Goal: Complete application form

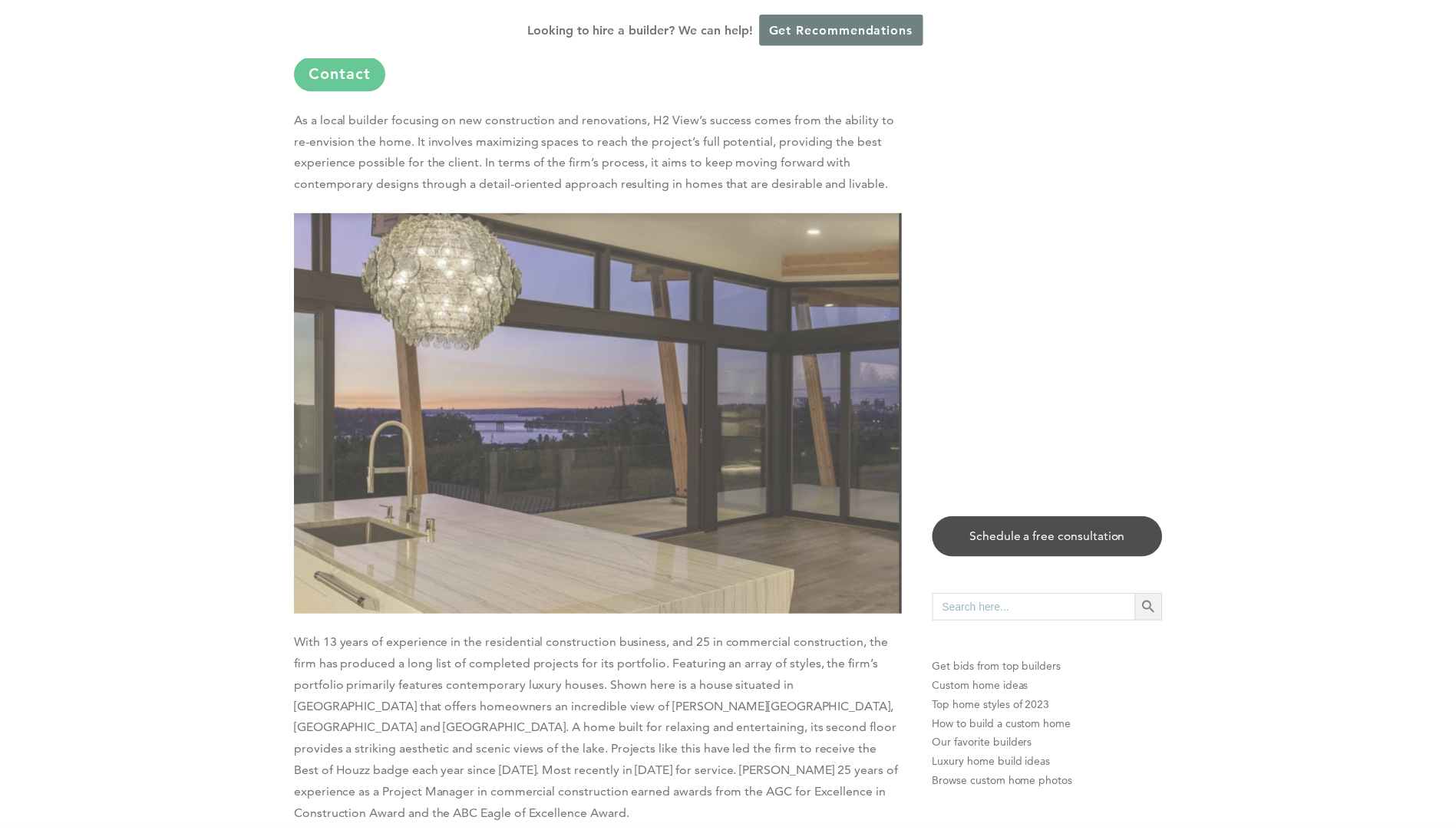
scroll to position [2532, 0]
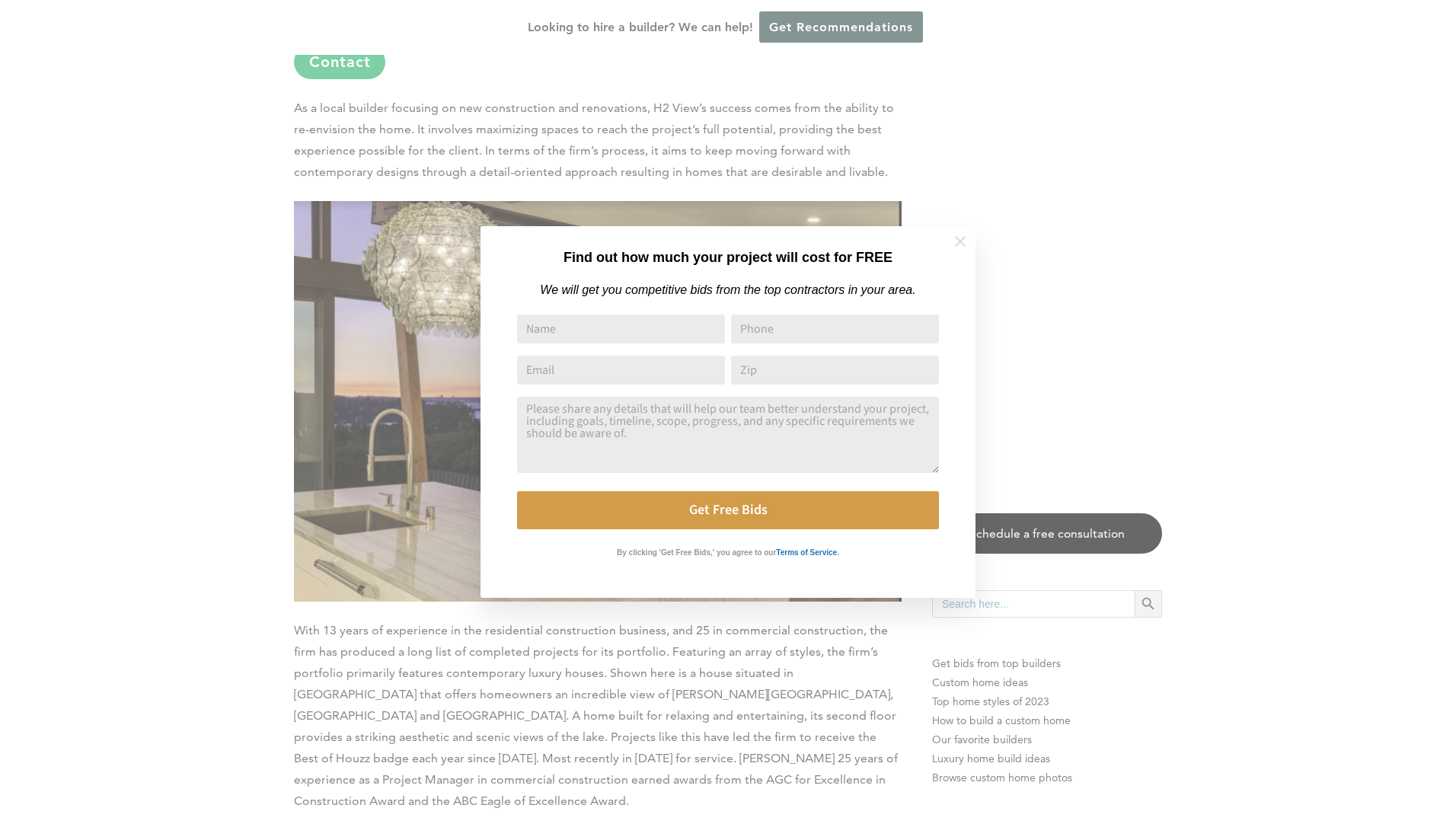
click at [956, 244] on icon at bounding box center [960, 241] width 17 height 17
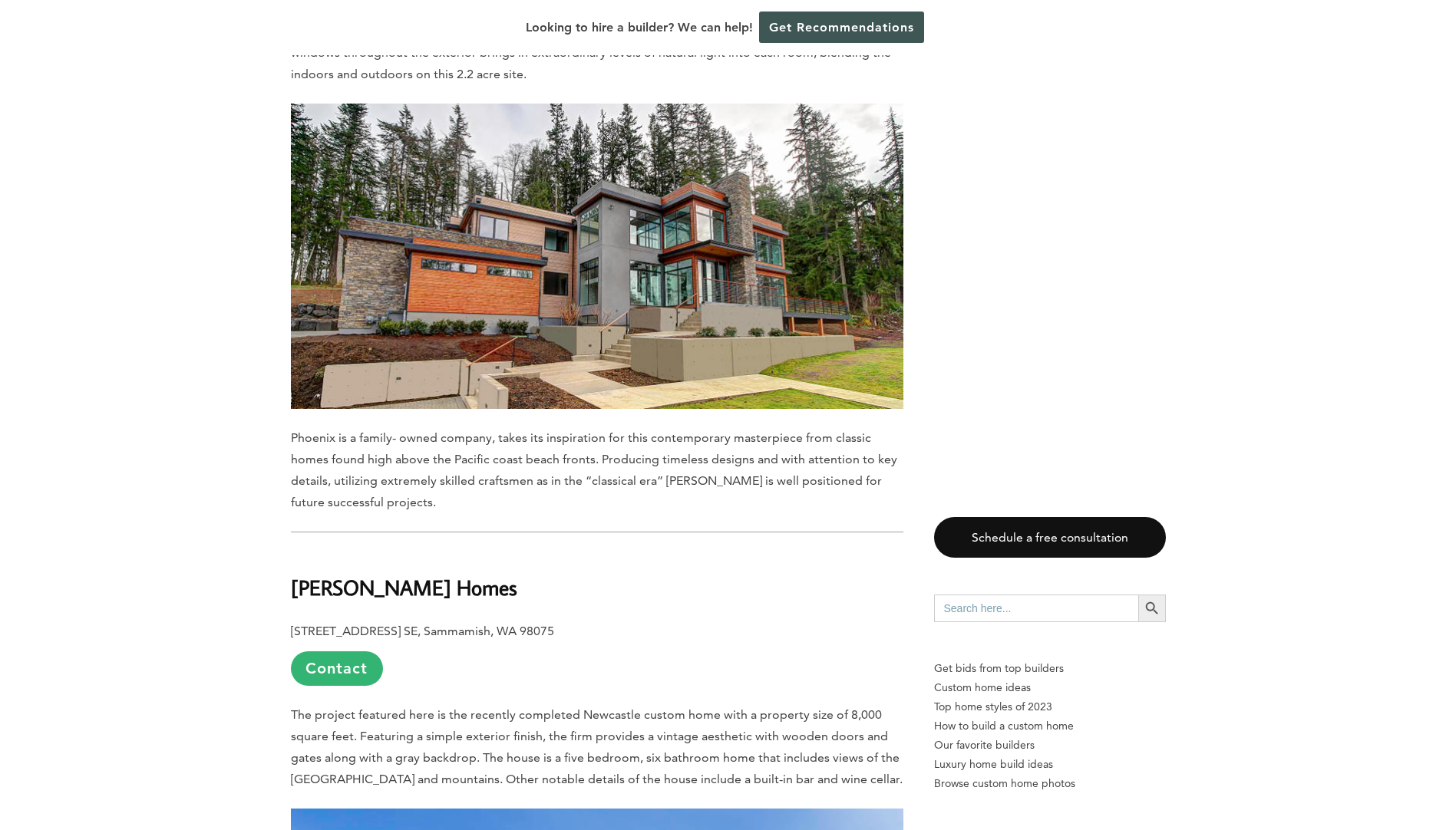
scroll to position [6906, 0]
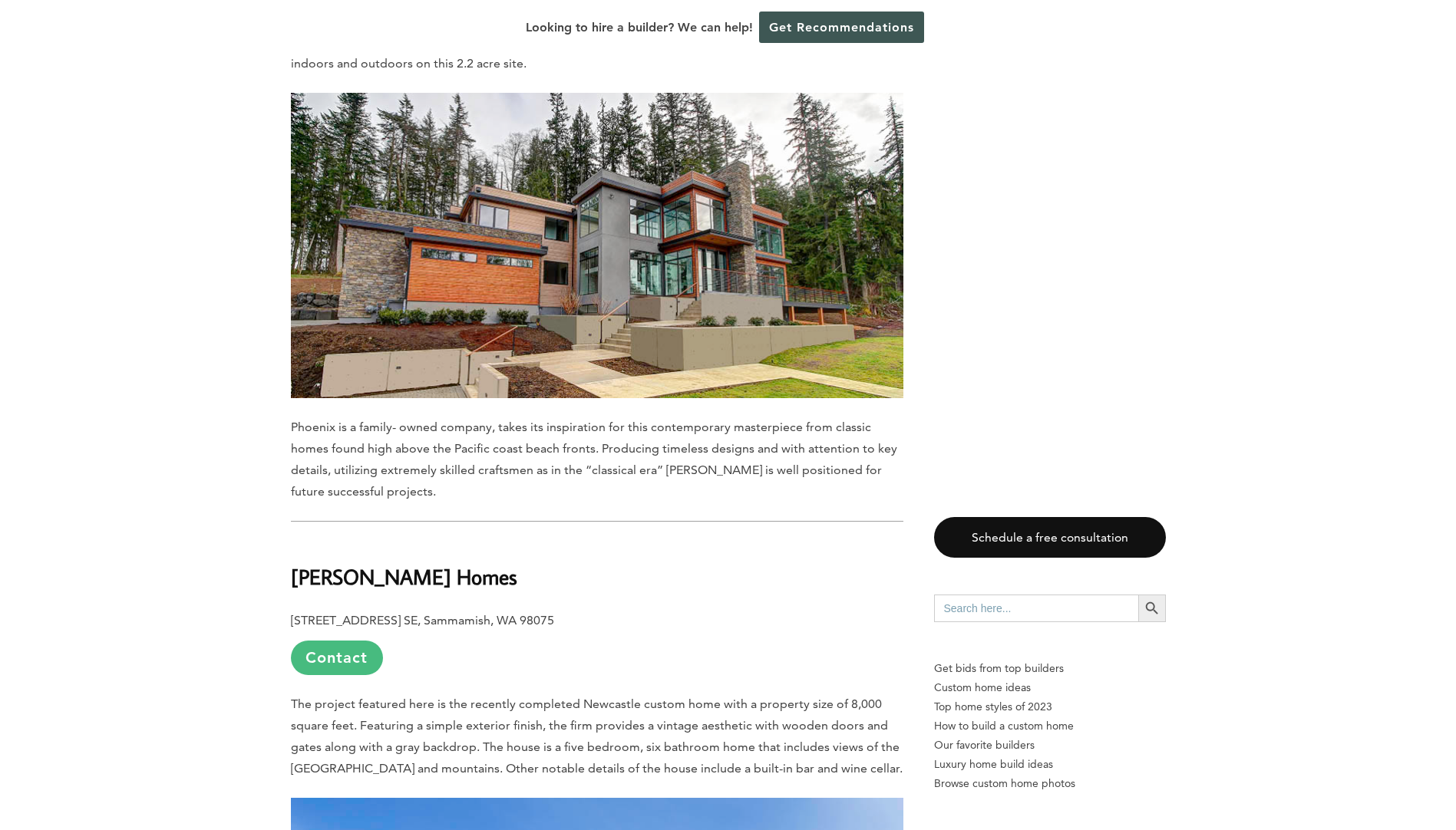
click at [336, 640] on link "Contact" at bounding box center [337, 658] width 93 height 34
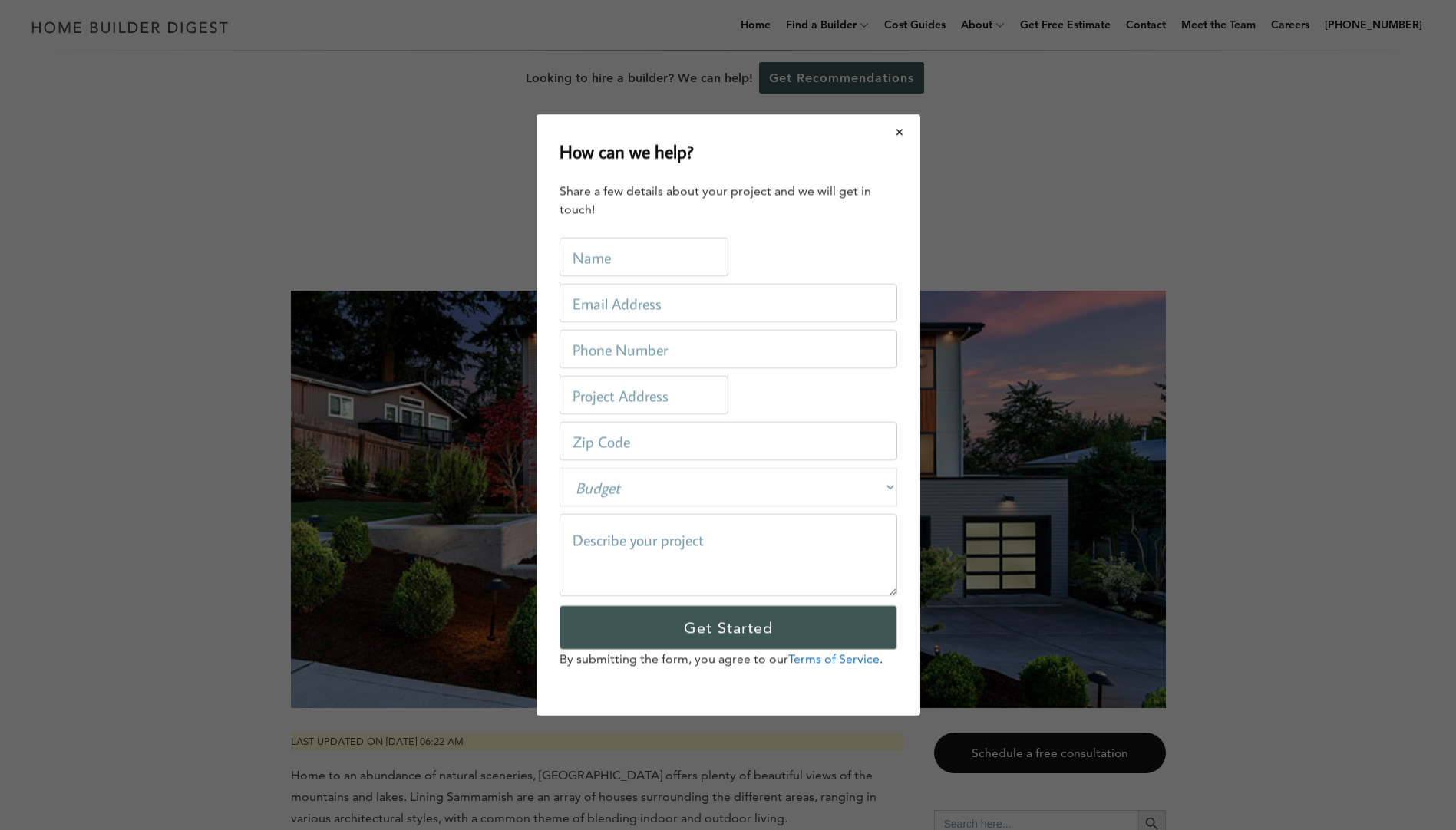
scroll to position [0, 0]
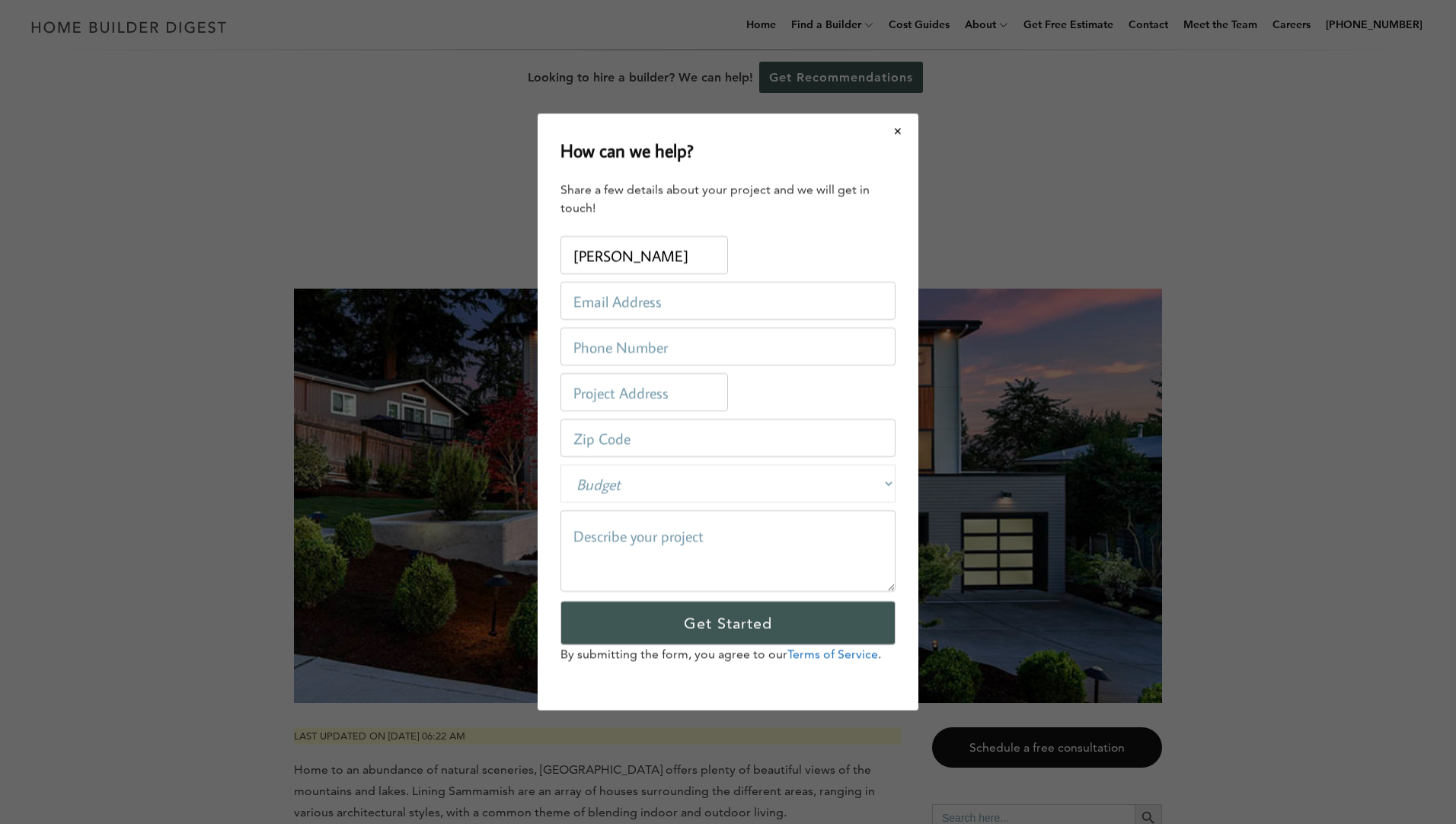
type input "[PERSON_NAME]"
type input "[EMAIL_ADDRESS][DOMAIN_NAME]"
type input "4257727407"
type input "[GEOGRAPHIC_DATA]"
type input "534245"
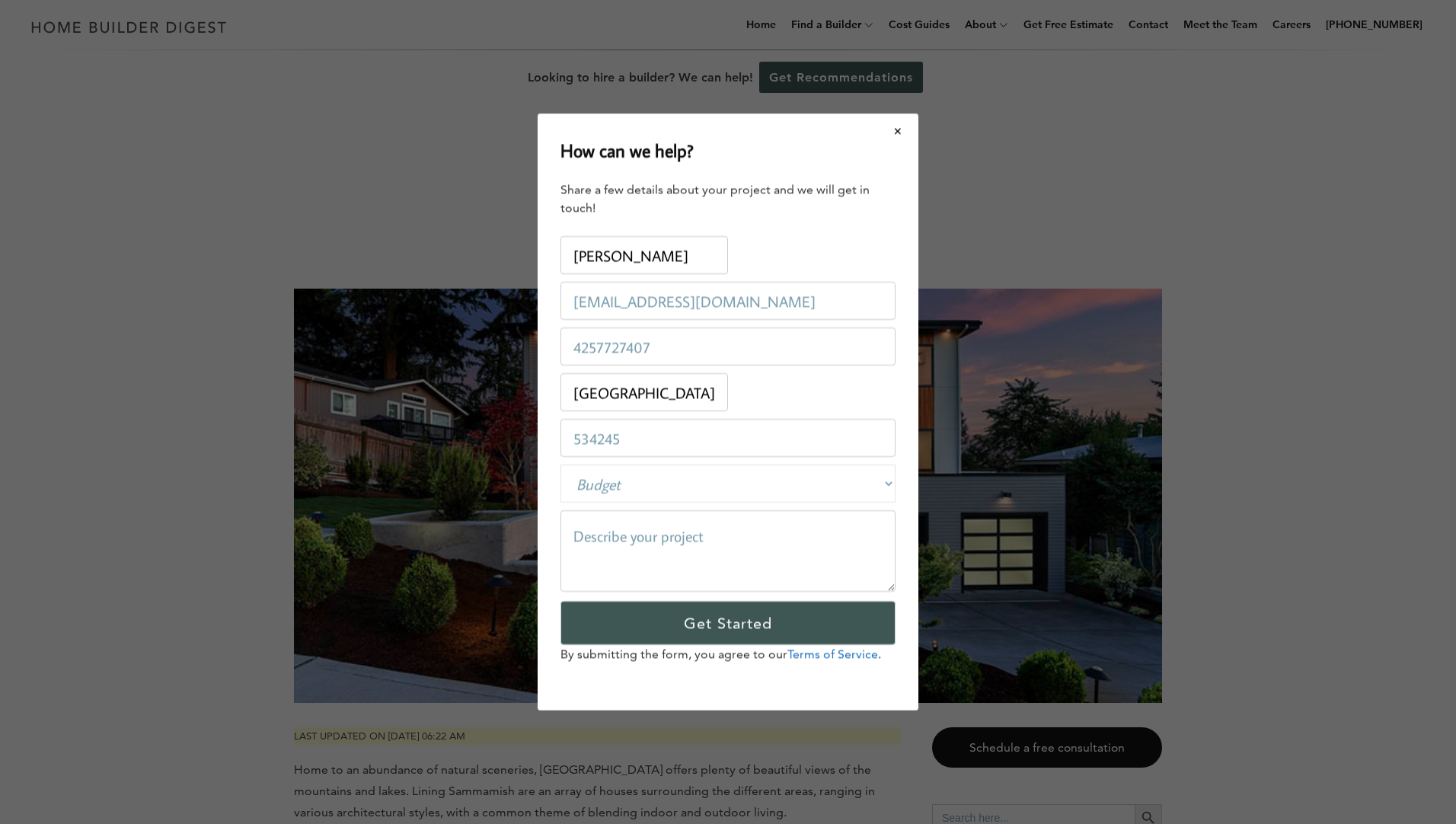
drag, startPoint x: 670, startPoint y: 399, endPoint x: 513, endPoint y: 402, distance: 157.0
click at [513, 402] on div "How can we help? Share a few details about your project and we will get in touc…" at bounding box center [728, 412] width 1456 height 824
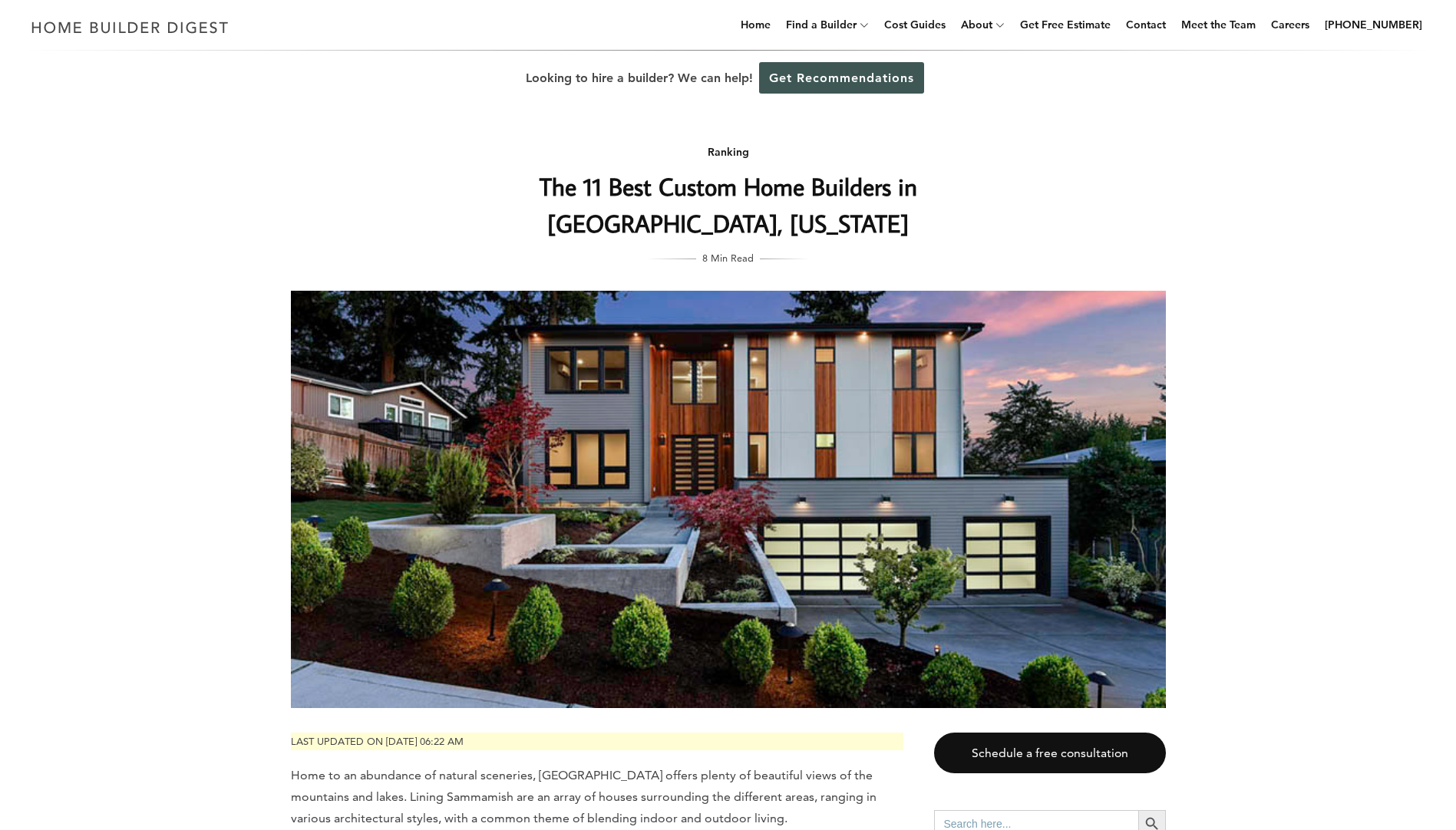
scroll to position [691, 0]
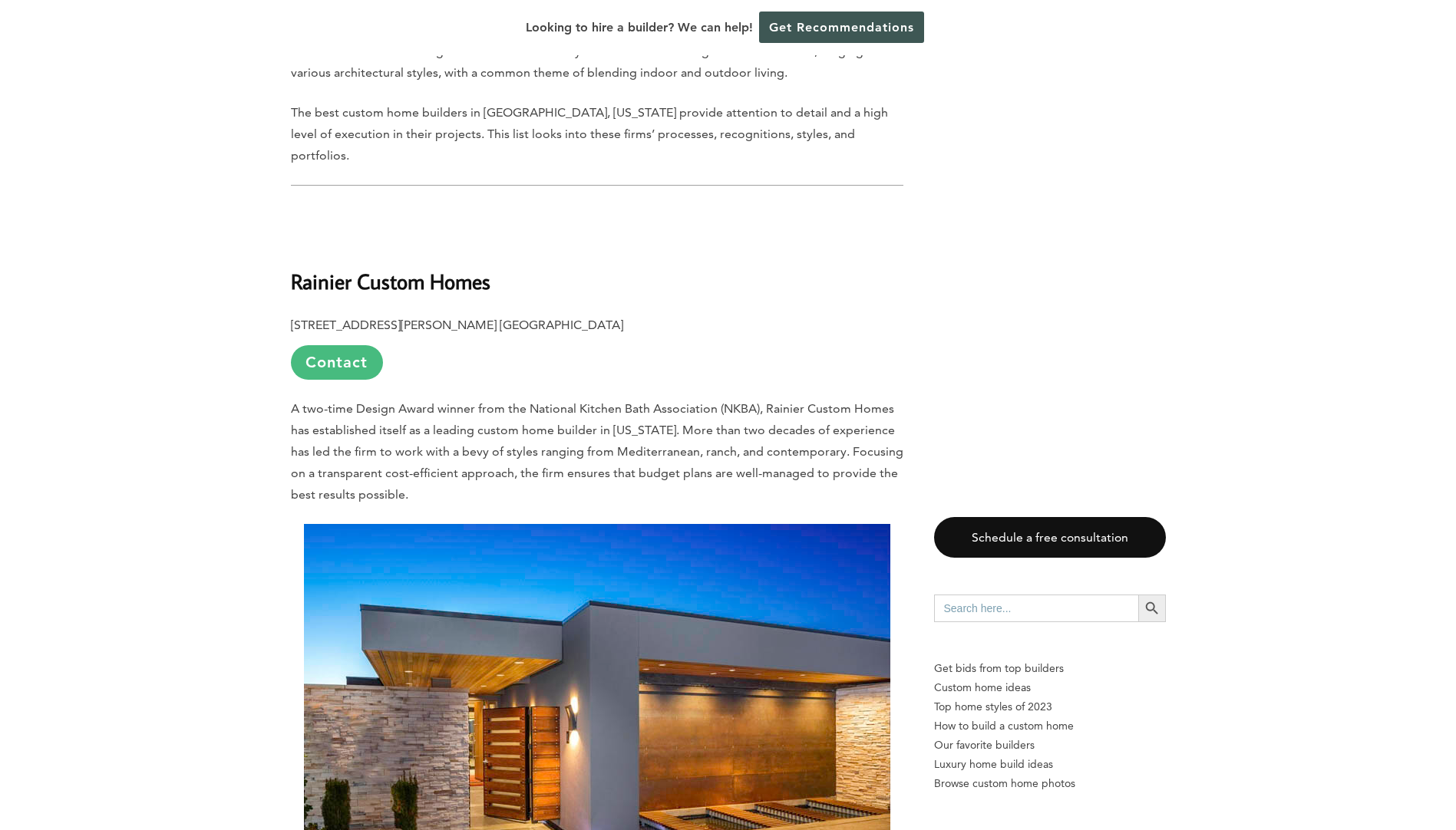
click at [319, 345] on link "Contact" at bounding box center [337, 362] width 93 height 34
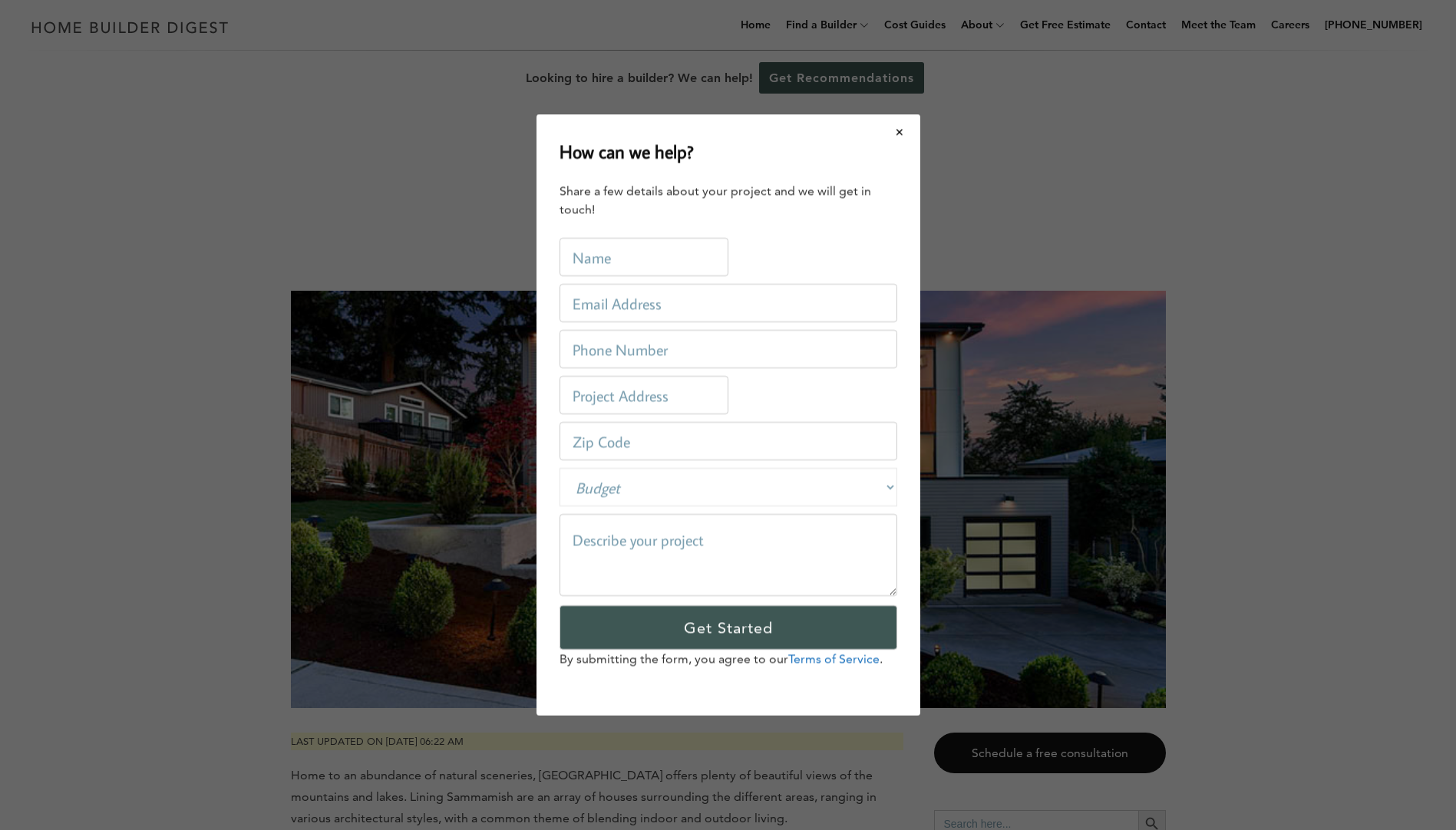
scroll to position [0, 0]
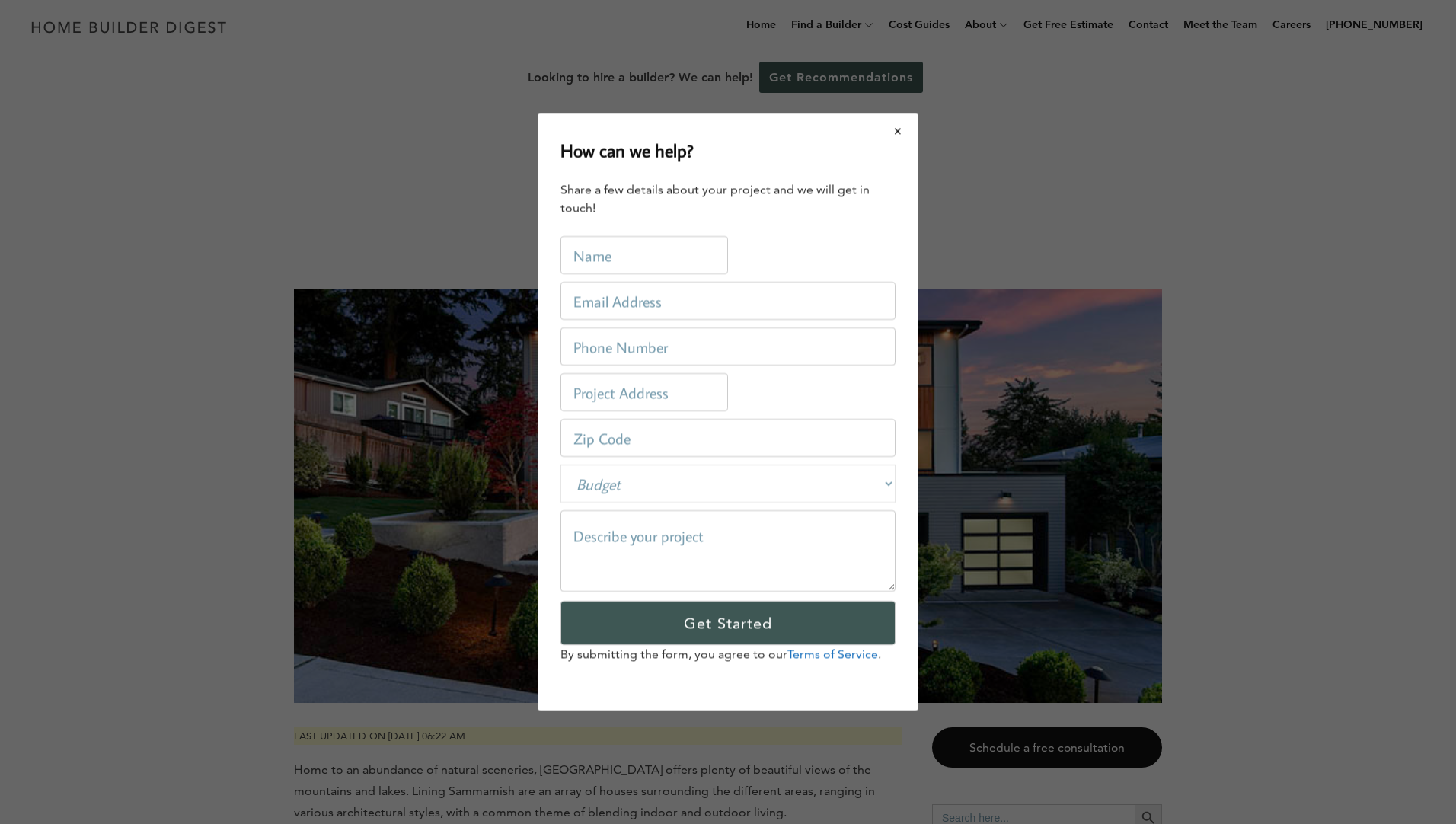
click at [893, 129] on button "Close modal" at bounding box center [898, 131] width 40 height 32
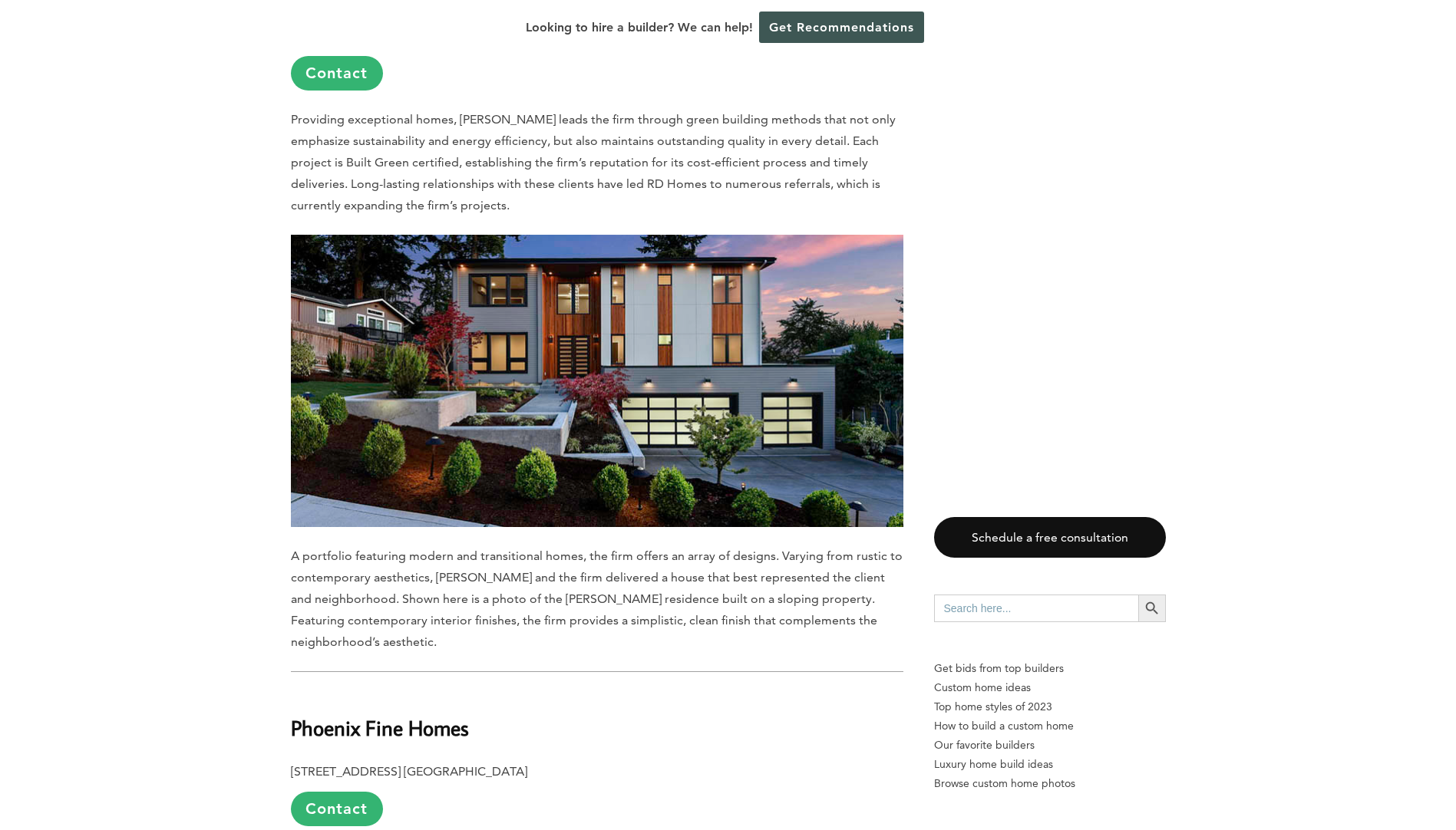
scroll to position [6062, 0]
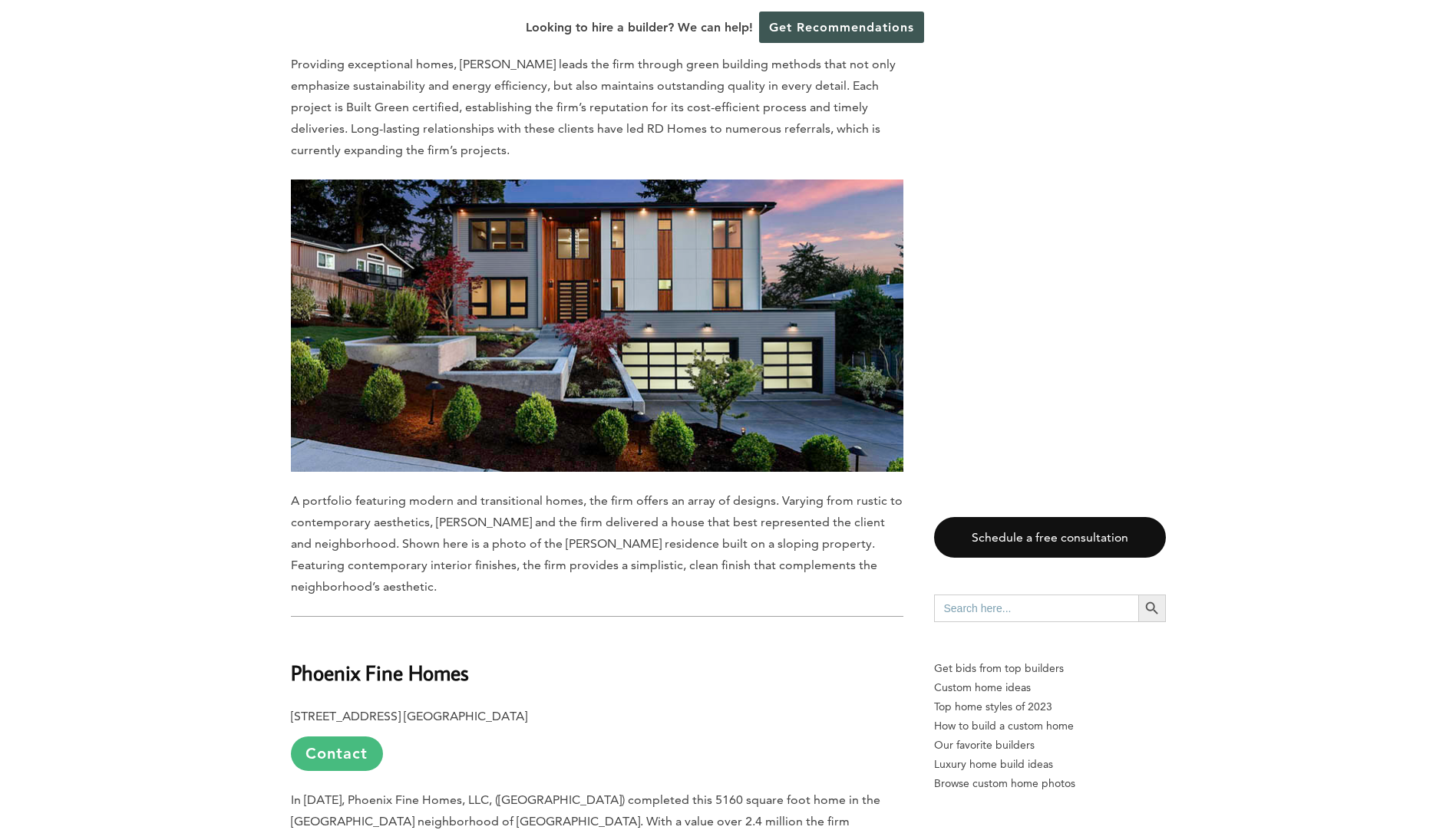
click at [345, 737] on link "Contact" at bounding box center [337, 754] width 93 height 34
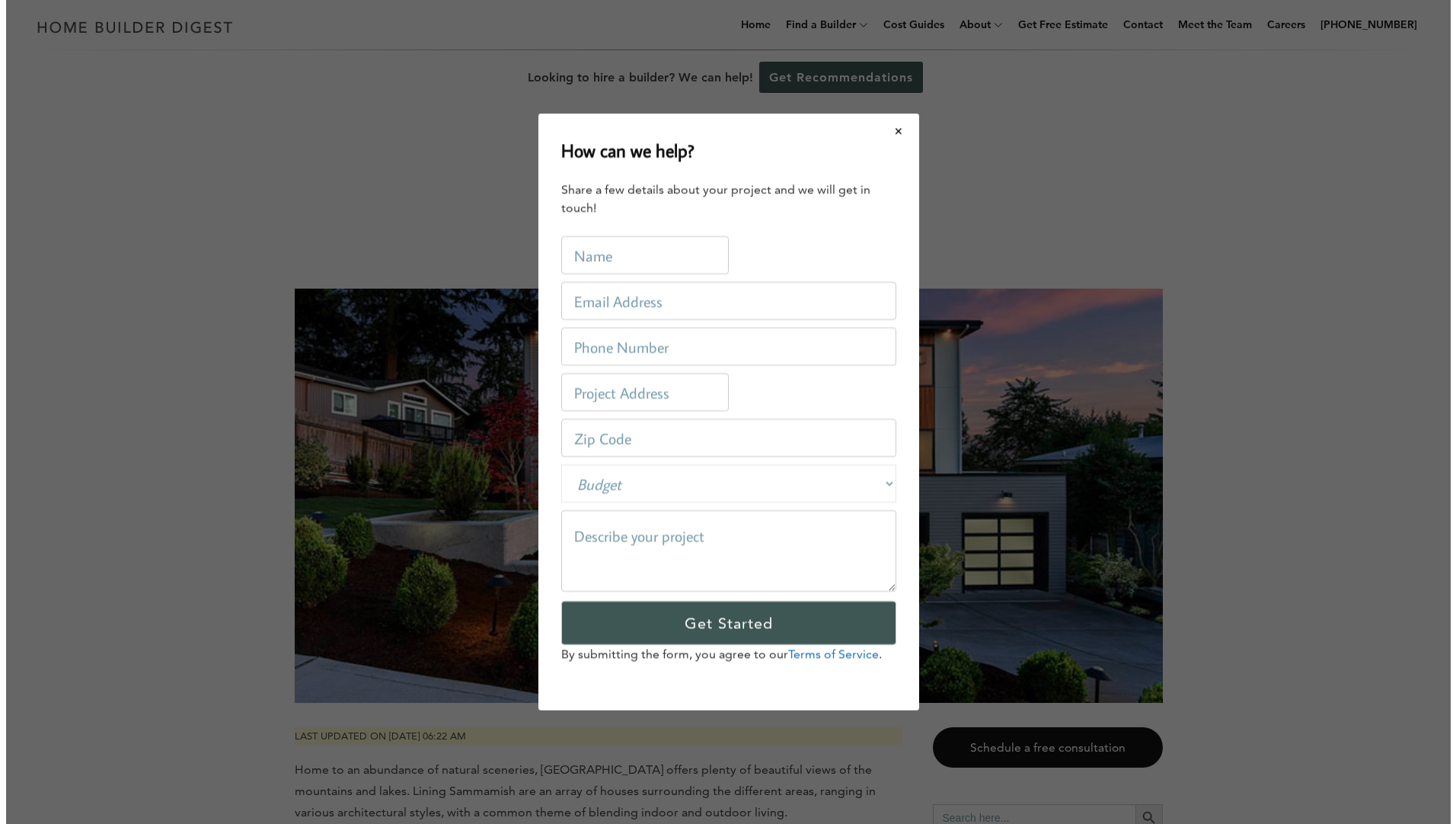
scroll to position [0, 0]
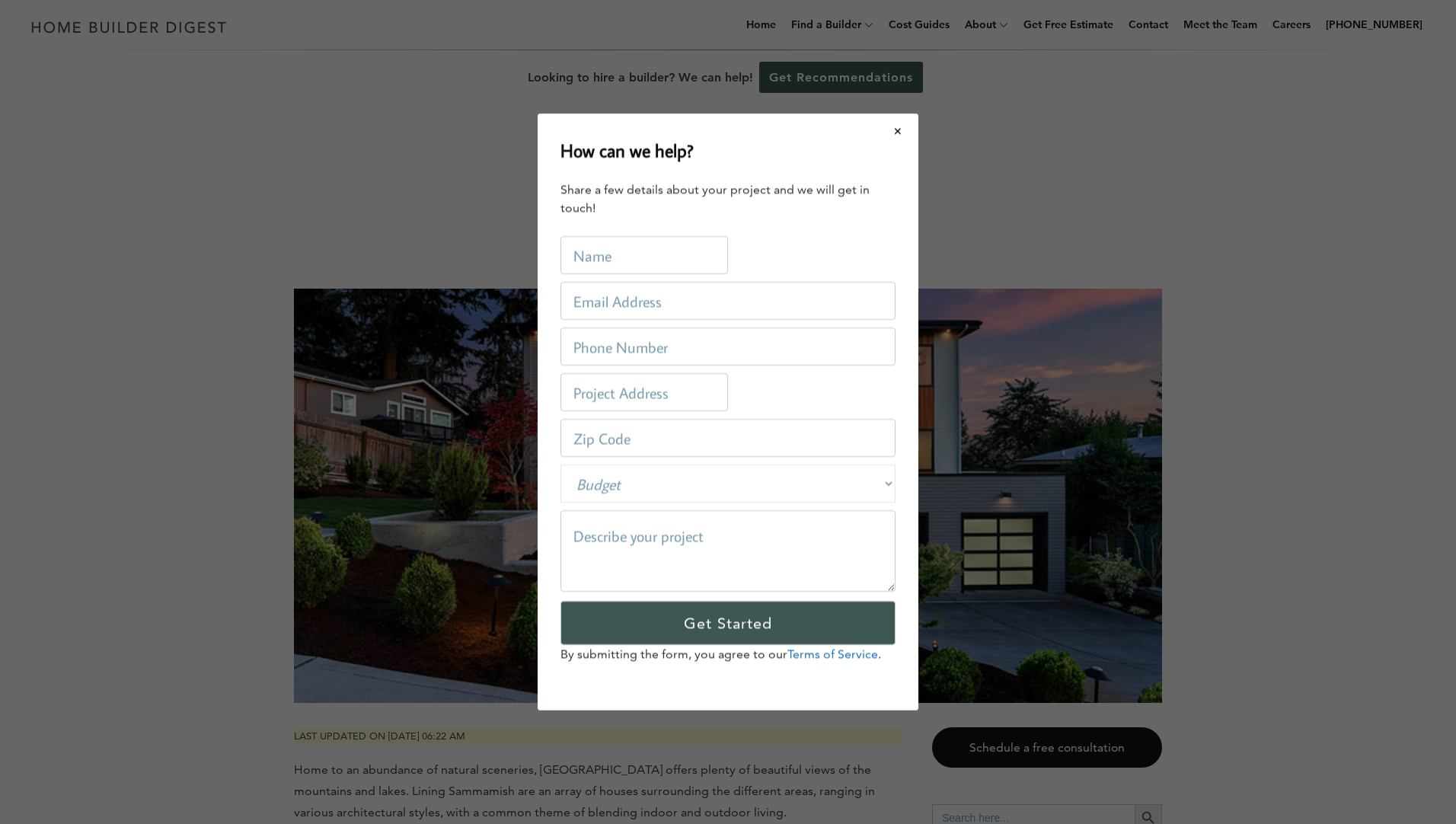
click at [643, 306] on input "email" at bounding box center [728, 301] width 335 height 38
type input "[EMAIL_ADDRESS][DOMAIN_NAME]"
type input "[PERSON_NAME]"
type input "4257727407"
type input "[GEOGRAPHIC_DATA]"
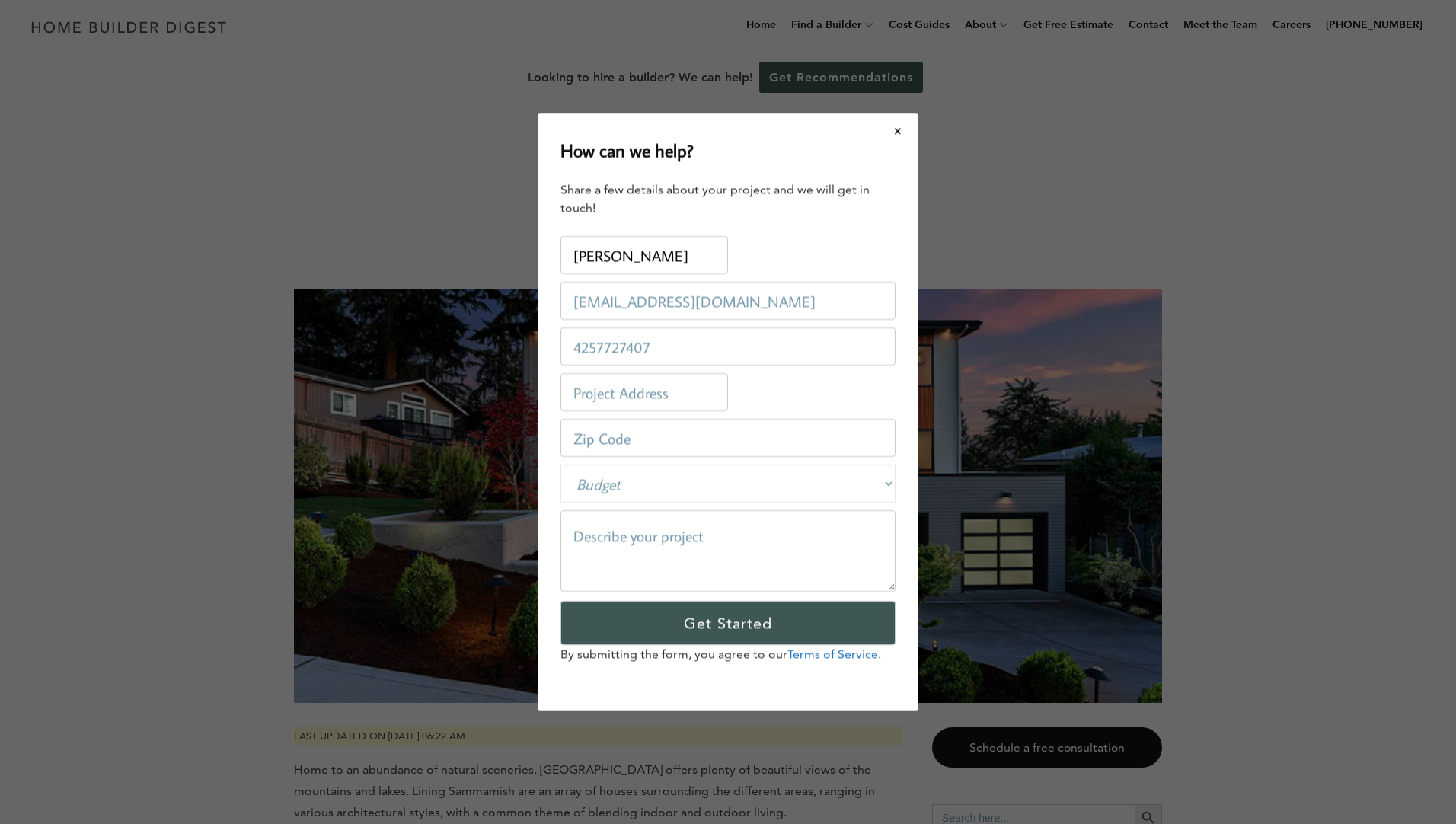
type input "534245"
drag, startPoint x: 657, startPoint y: 395, endPoint x: 556, endPoint y: 394, distance: 101.0
click at [556, 394] on div "How can we help? Share a few details about your project and we will get in touc…" at bounding box center [728, 412] width 381 height 597
type input "1316 270 LNSE"
drag, startPoint x: 638, startPoint y: 441, endPoint x: 565, endPoint y: 441, distance: 73.0
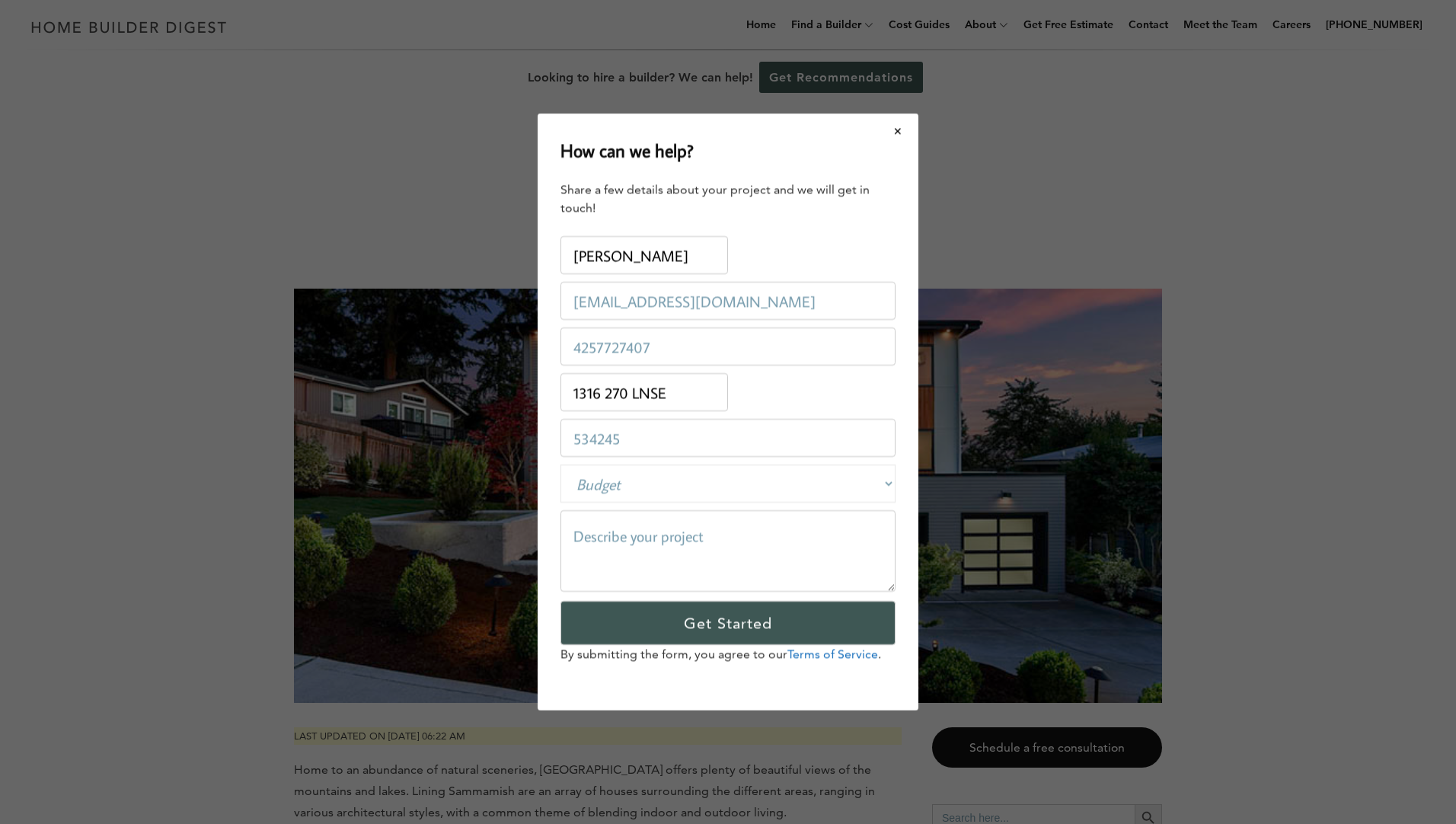
click at [565, 441] on input "534245" at bounding box center [728, 438] width 335 height 38
type input "98075"
click at [720, 531] on textarea at bounding box center [728, 550] width 335 height 81
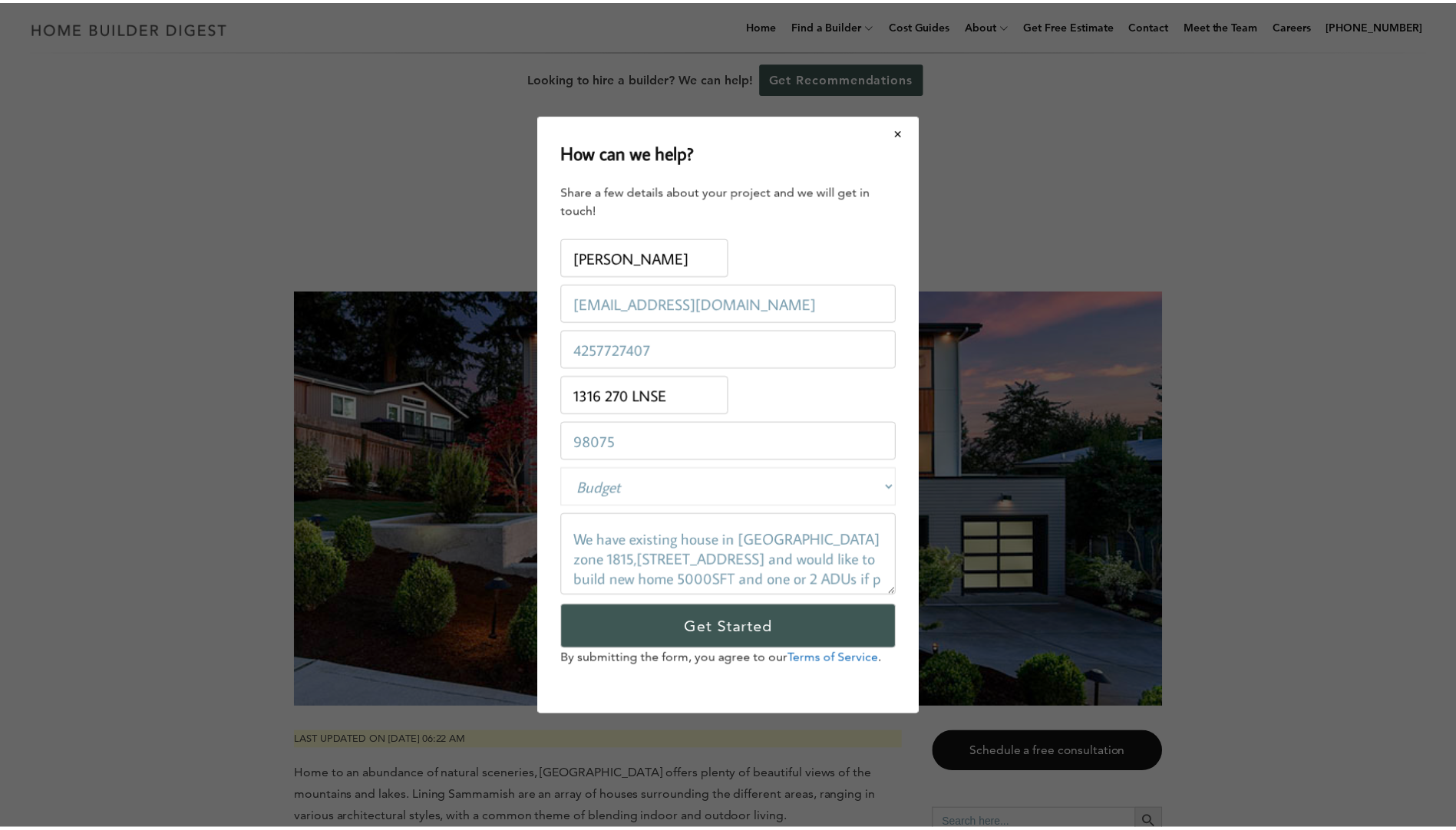
scroll to position [14, 0]
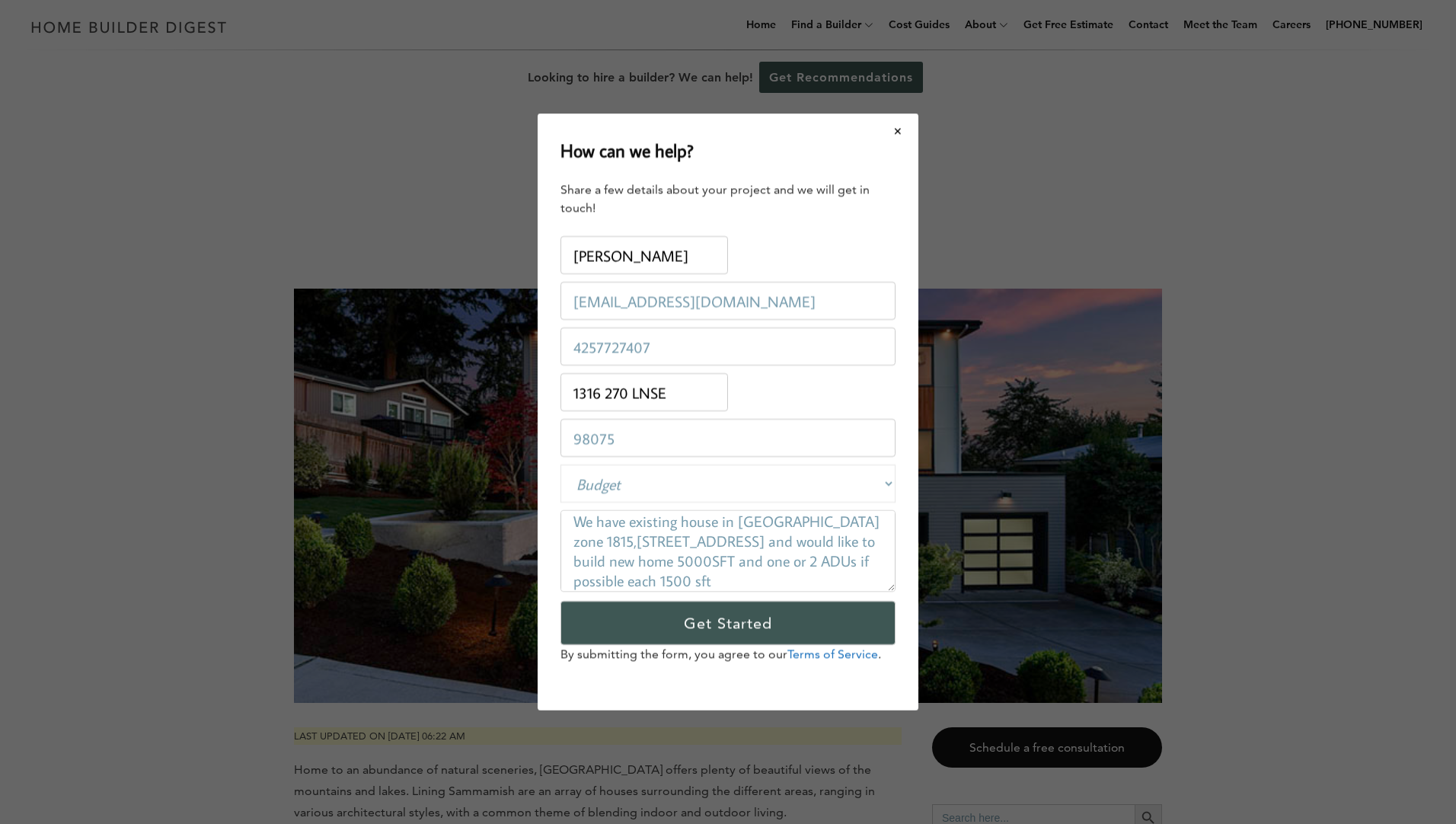
type textarea "We have existing house in [GEOGRAPHIC_DATA] zone 1815,[STREET_ADDRESS] and woul…"
click at [703, 478] on select "Budget Less than $100,000 $100,000-$250,000 $250,000-$500,000 $500,000-$1 Milli…" at bounding box center [728, 483] width 335 height 38
select select "1000000-9999999"
click at [561, 465] on select "Budget Less than $100,000 $100,000-$250,000 $250,000-$500,000 $500,000-$1 Milli…" at bounding box center [728, 483] width 335 height 38
click at [718, 480] on select "Budget Less than $100,000 $100,000-$250,000 $250,000-$500,000 $500,000-$1 Milli…" at bounding box center [728, 483] width 335 height 38
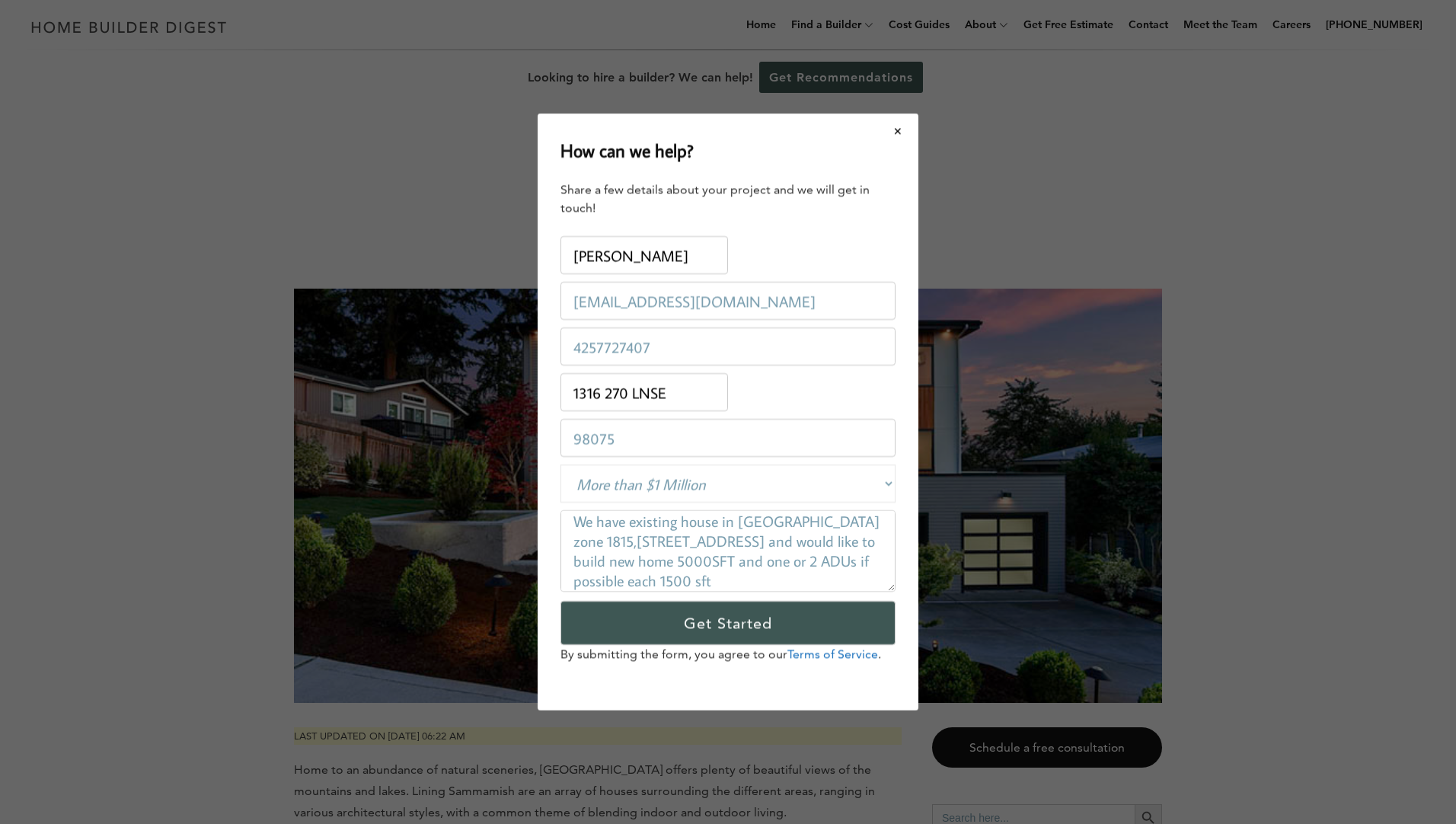
click at [1267, 517] on div "How can we help? Share a few details about your project and we will get in touc…" at bounding box center [728, 412] width 1456 height 824
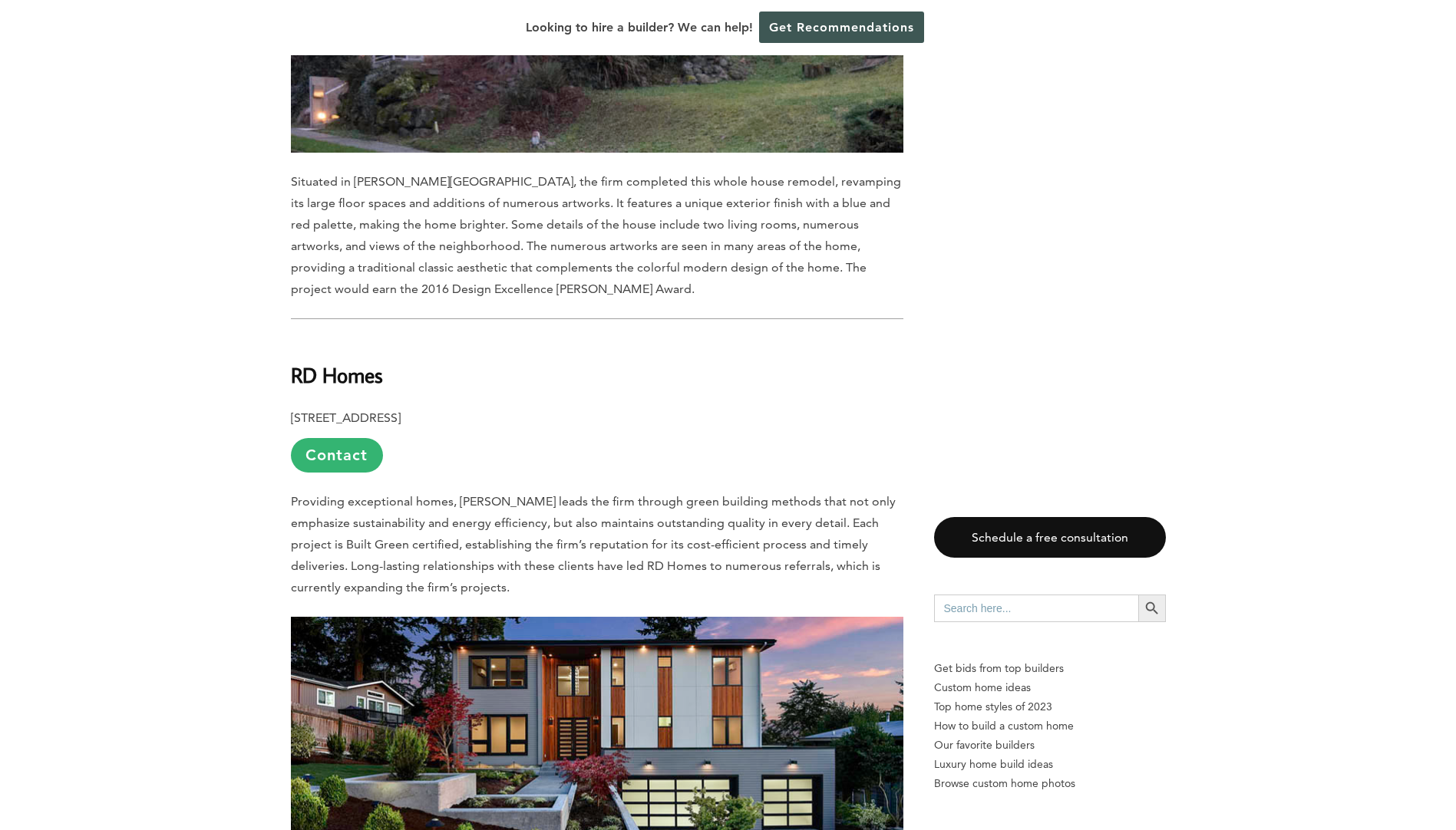
scroll to position [5755, 0]
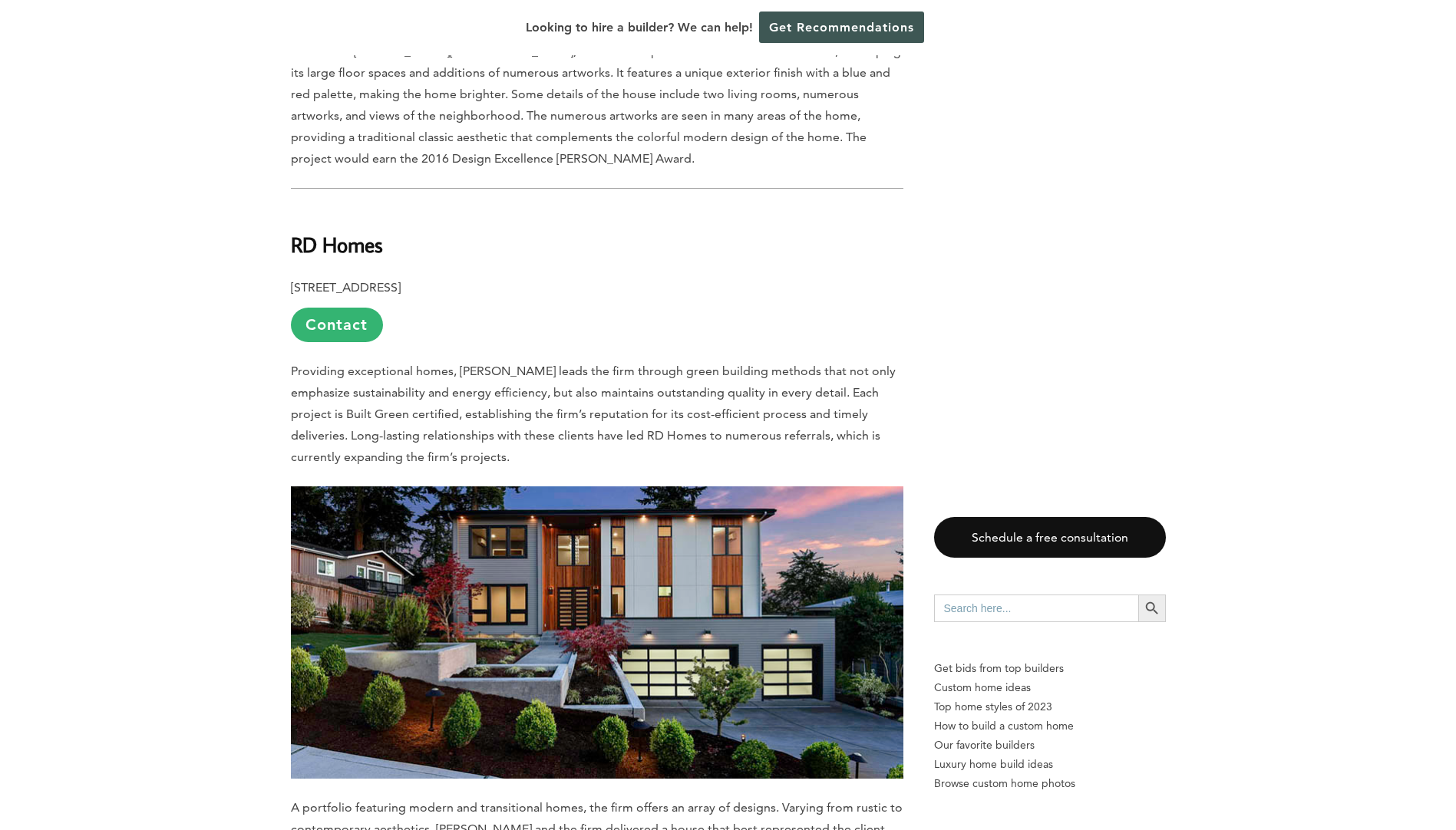
click at [467, 525] on img at bounding box center [598, 632] width 613 height 292
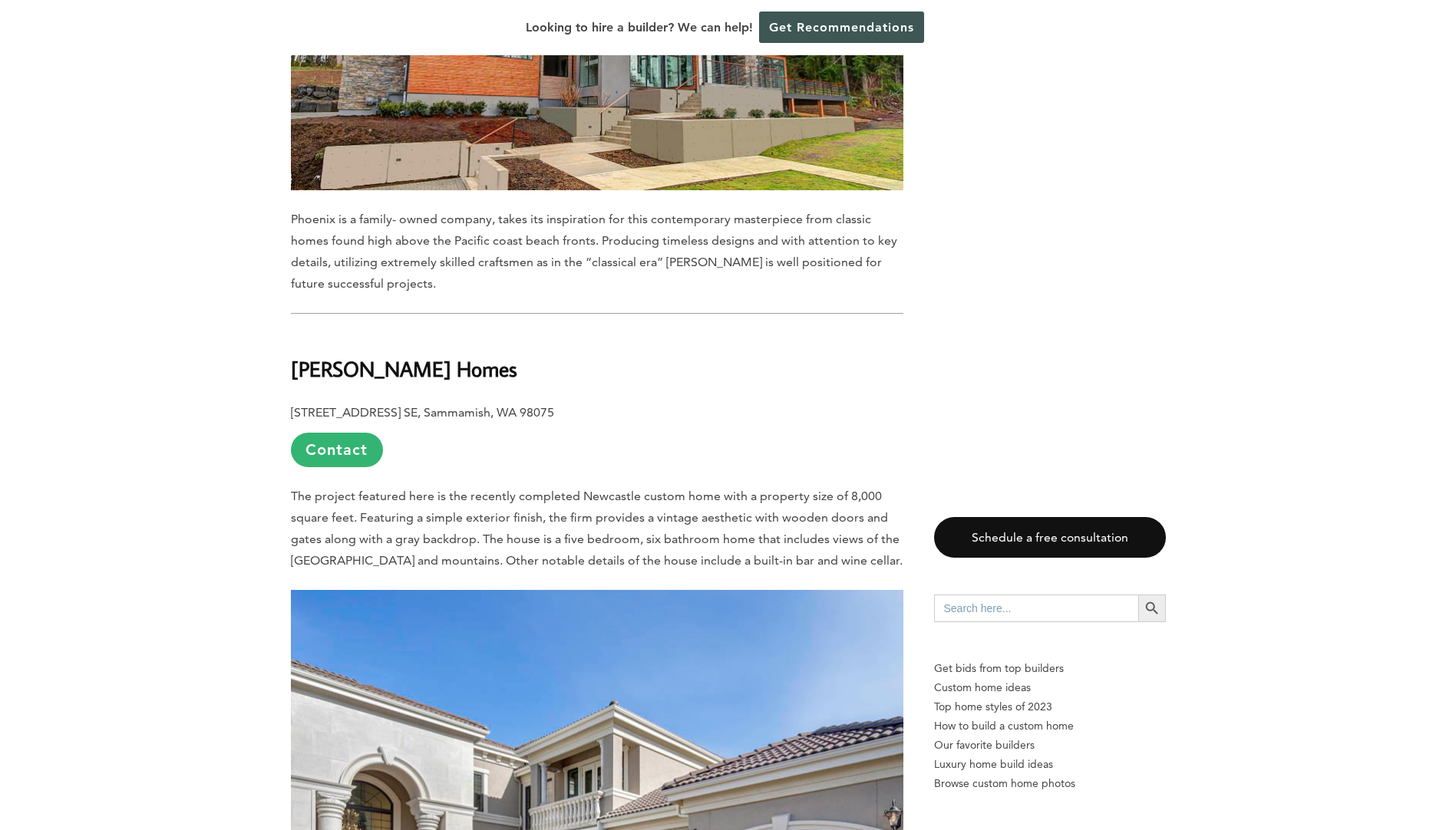
scroll to position [7136, 0]
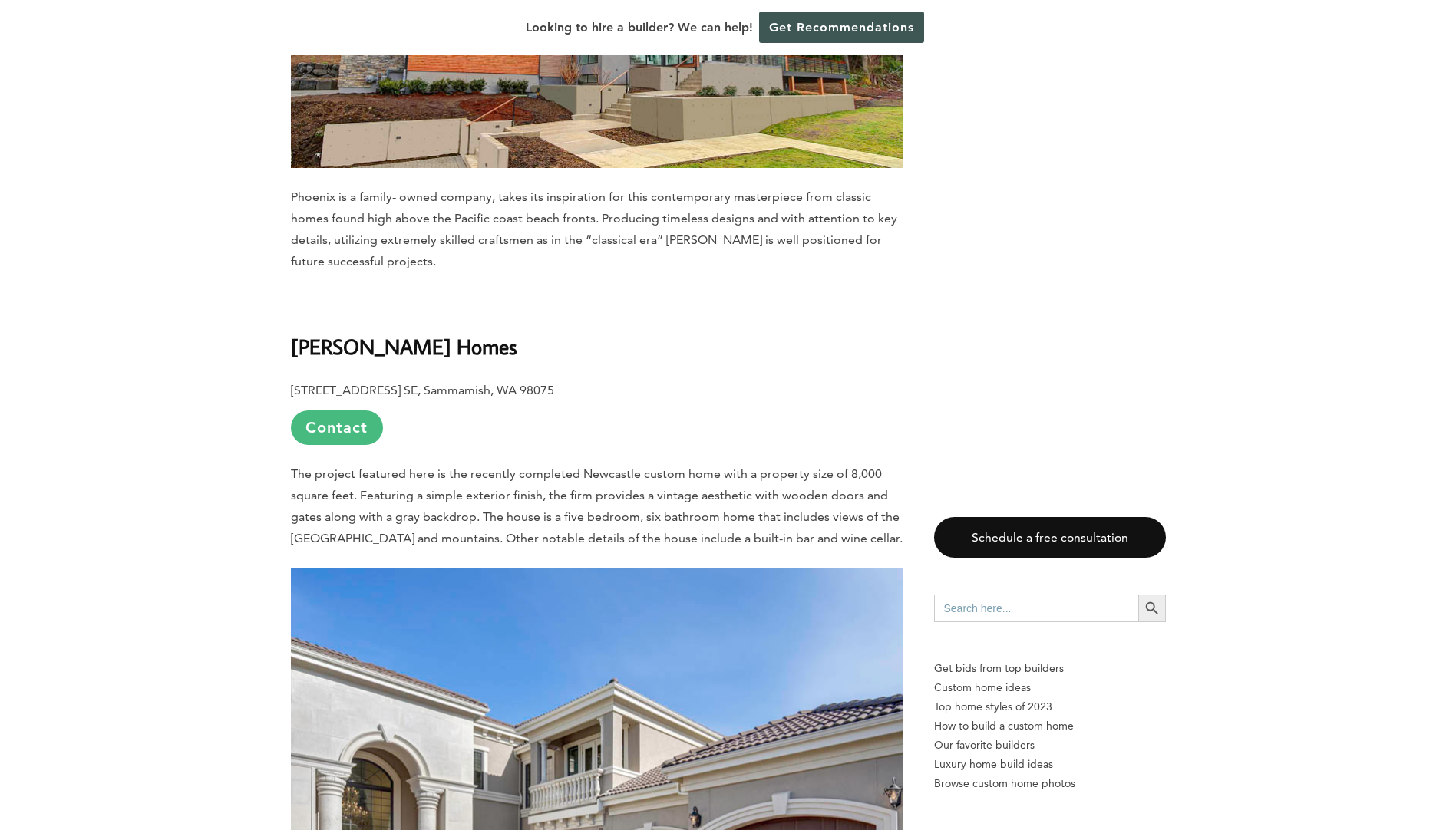
click at [347, 411] on link "Contact" at bounding box center [337, 428] width 93 height 34
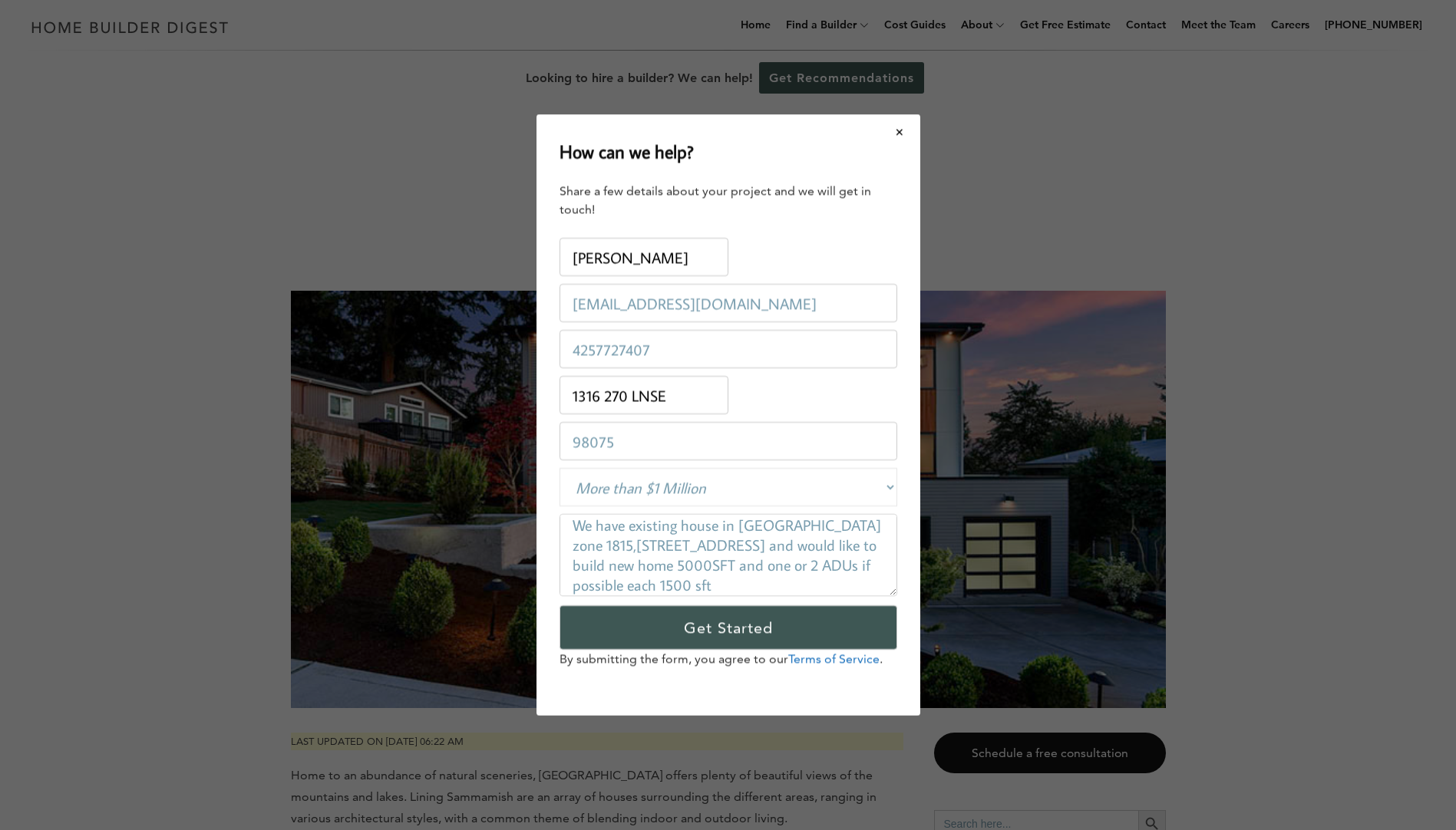
scroll to position [0, 0]
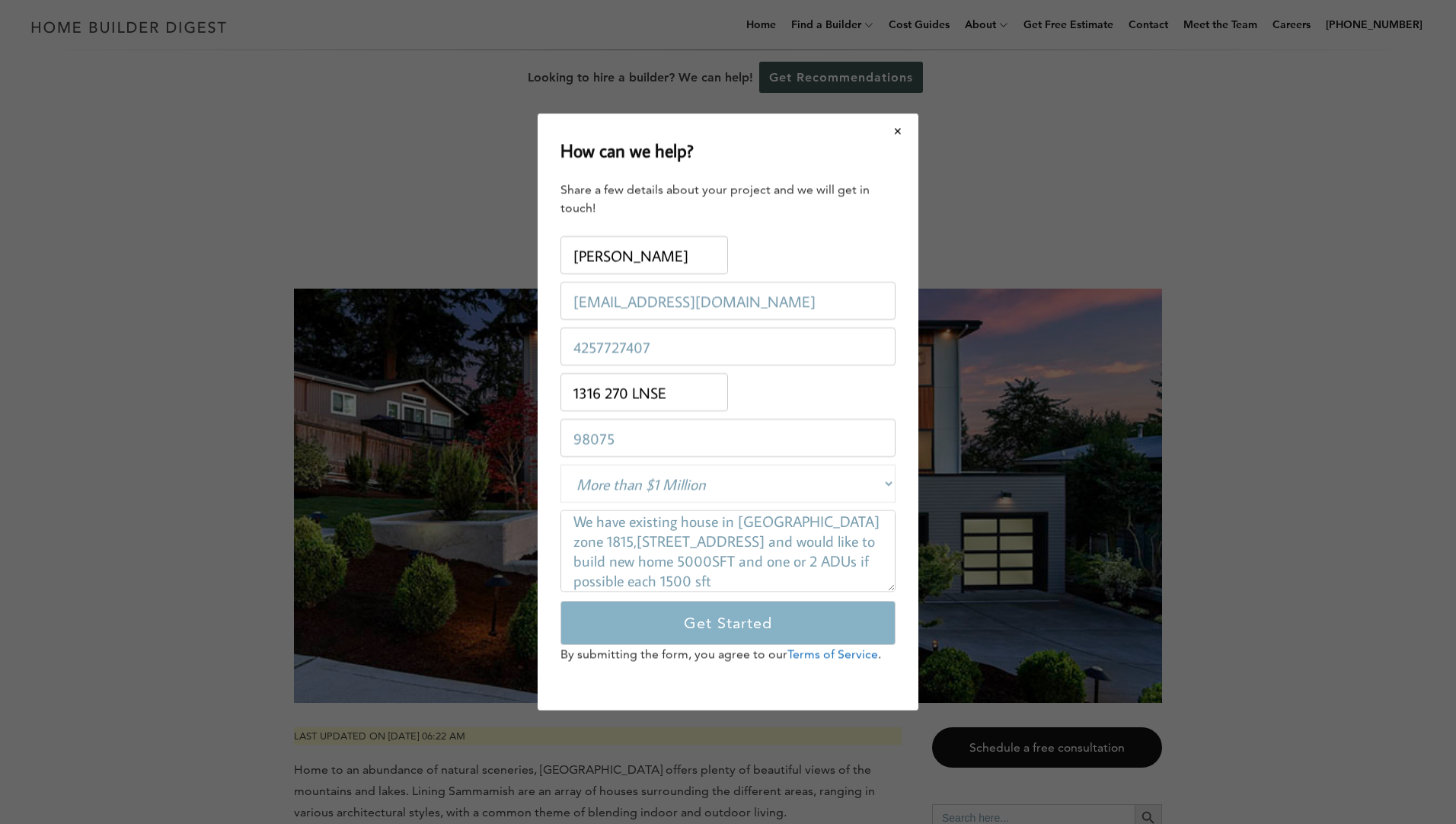
click at [750, 619] on input "Get Started" at bounding box center [728, 623] width 335 height 45
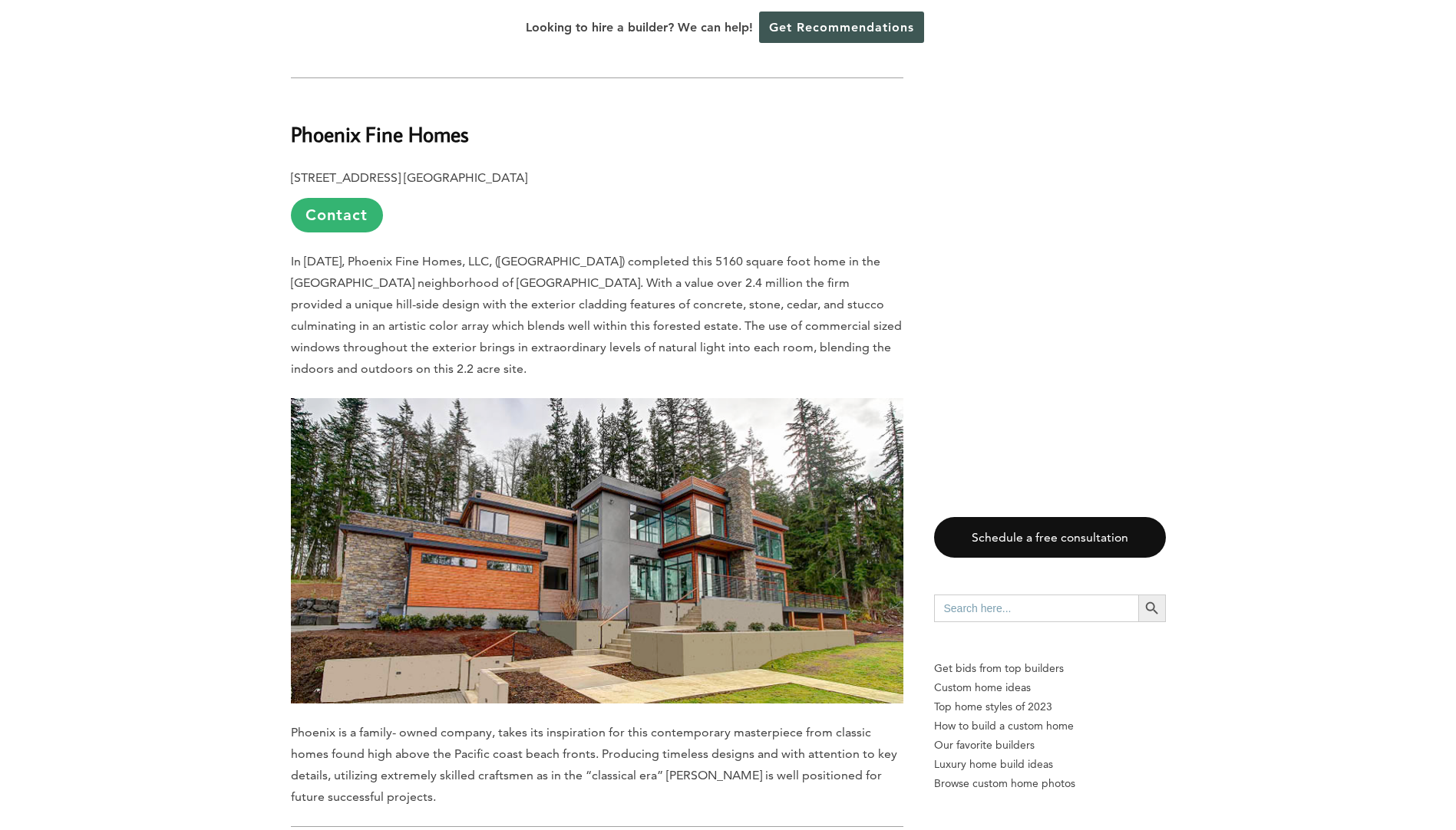
scroll to position [6599, 0]
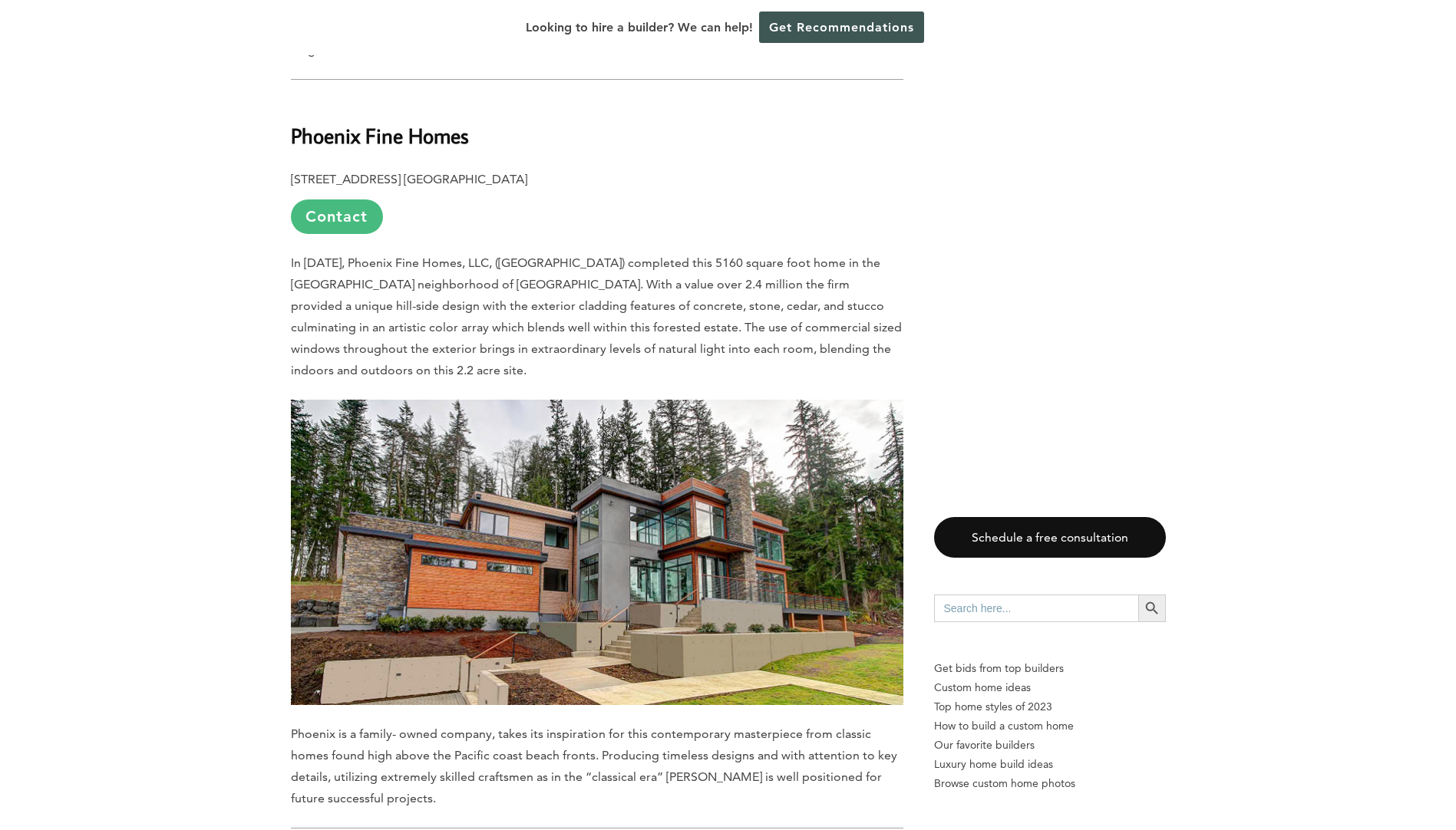
click at [351, 199] on link "Contact" at bounding box center [337, 216] width 93 height 34
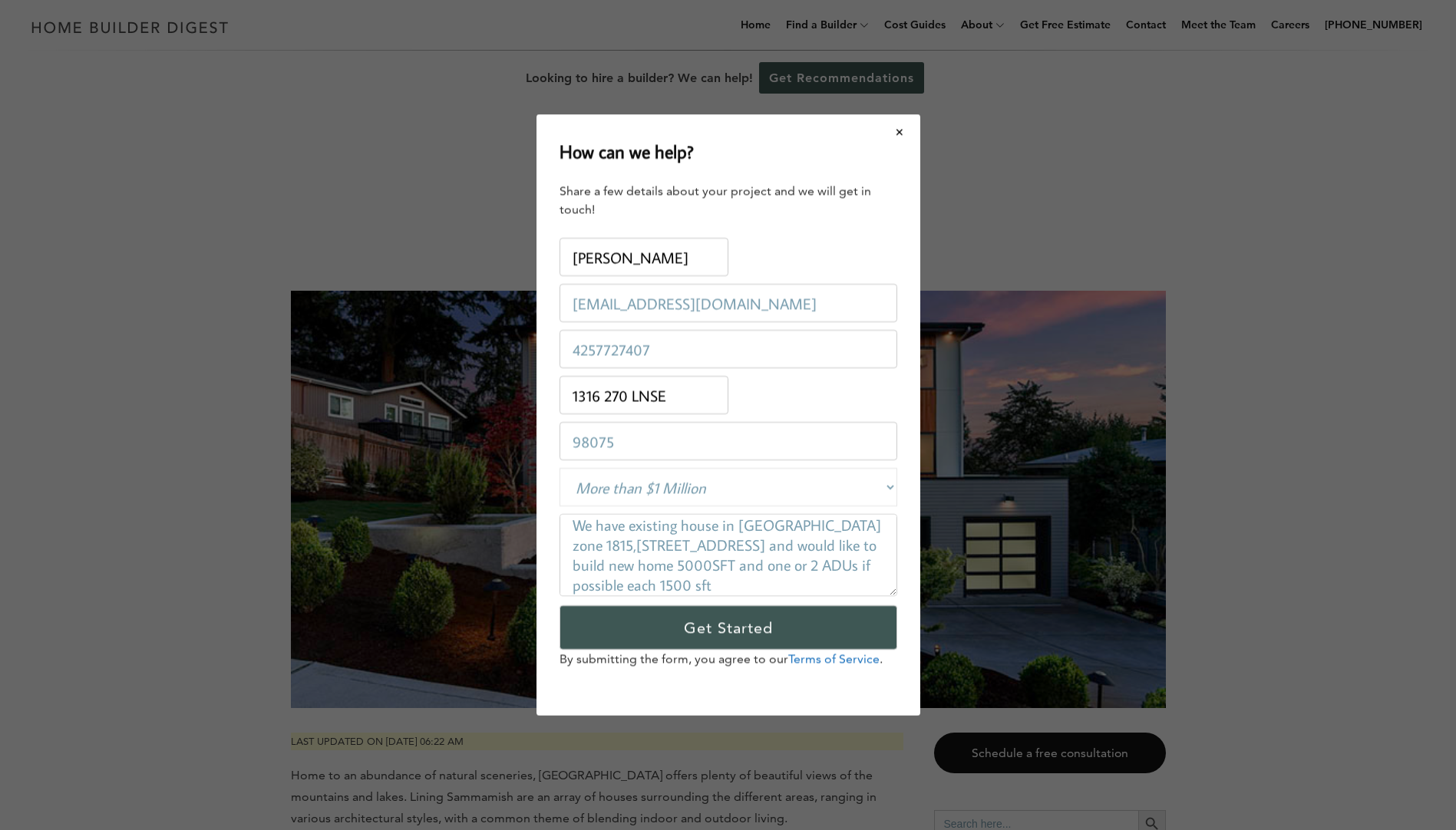
scroll to position [0, 0]
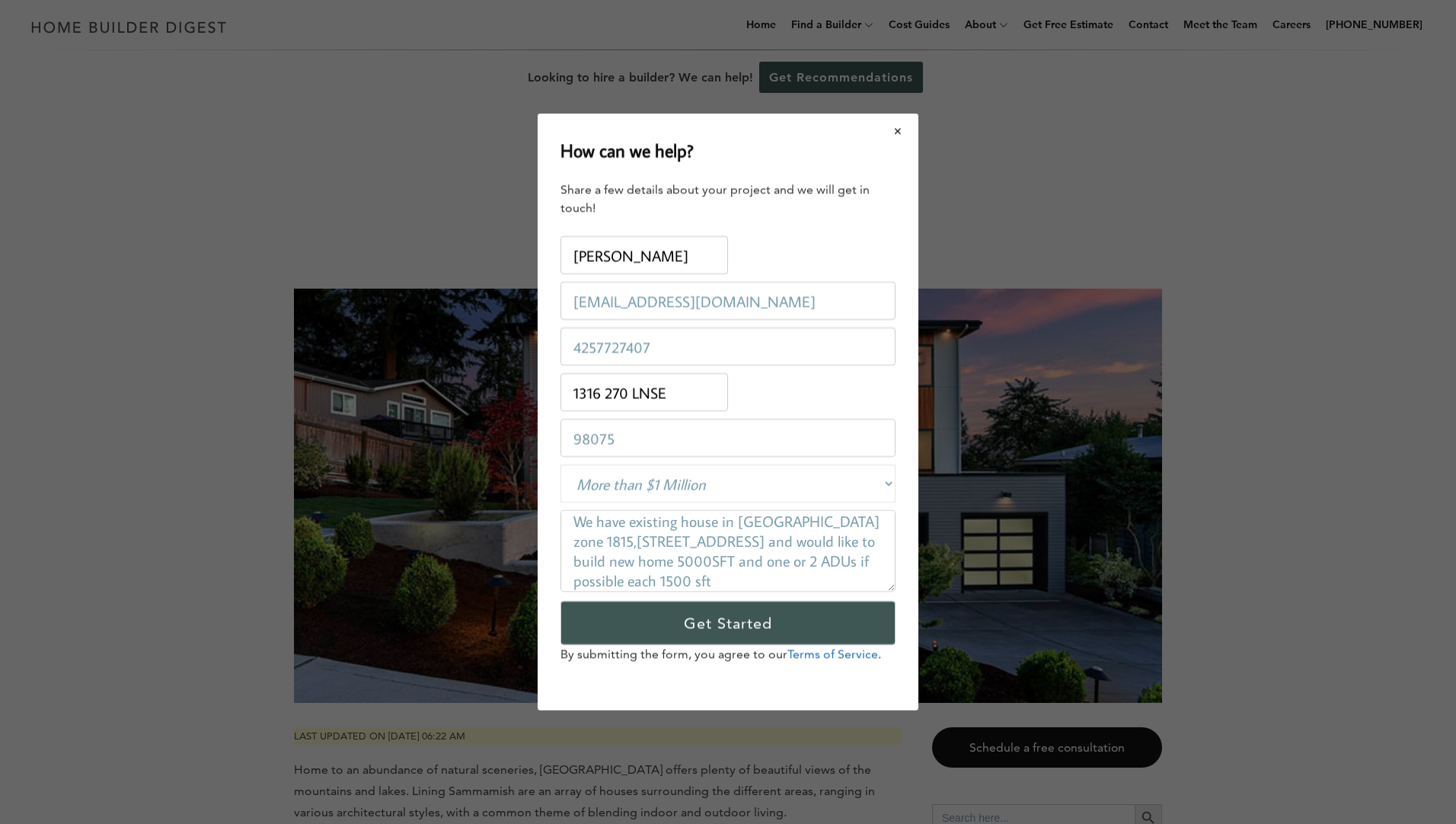
click at [898, 127] on button "Close modal" at bounding box center [898, 131] width 40 height 32
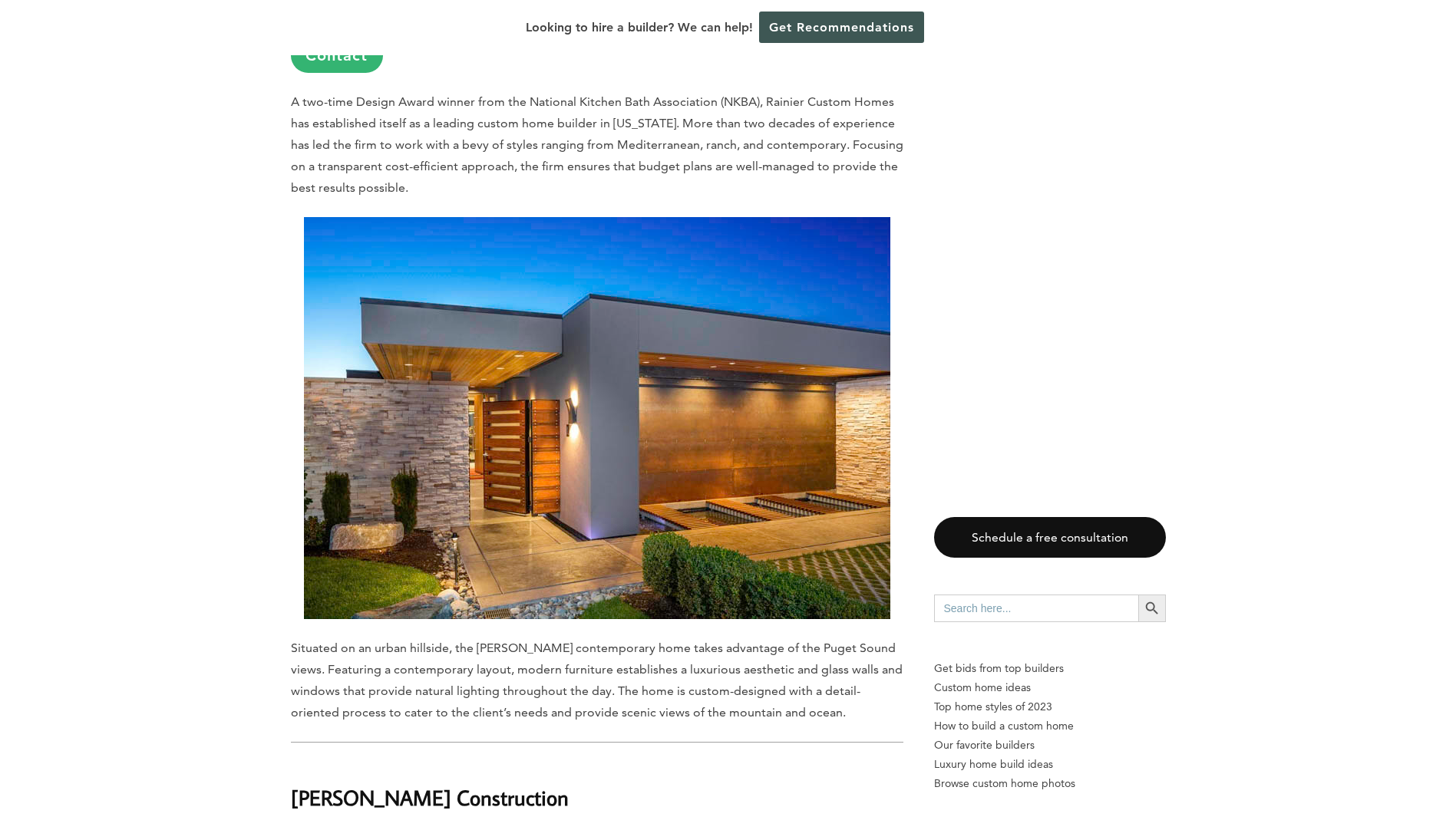
scroll to position [614, 0]
